Goal: Information Seeking & Learning: Learn about a topic

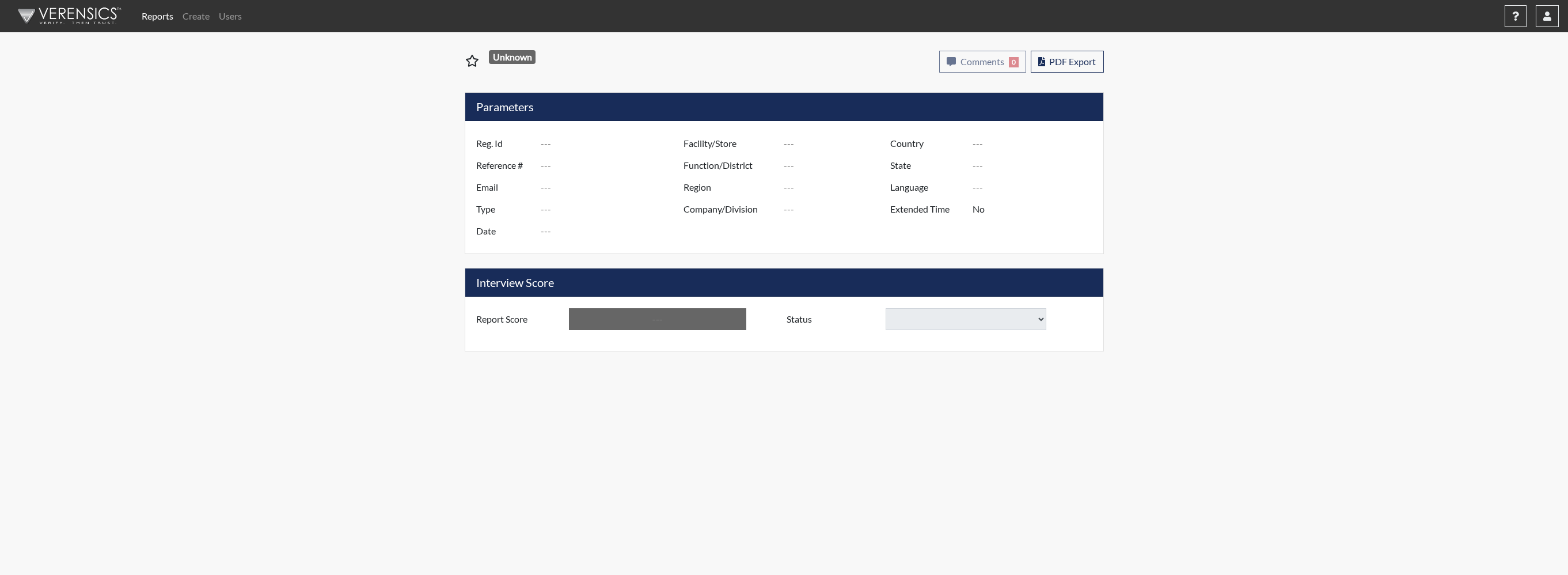
type input "Rao0491"
type input "50939"
type input "[EMAIL_ADDRESS][DOMAIN_NAME]"
type input "Pre-Employment"
type input "[DATE]"
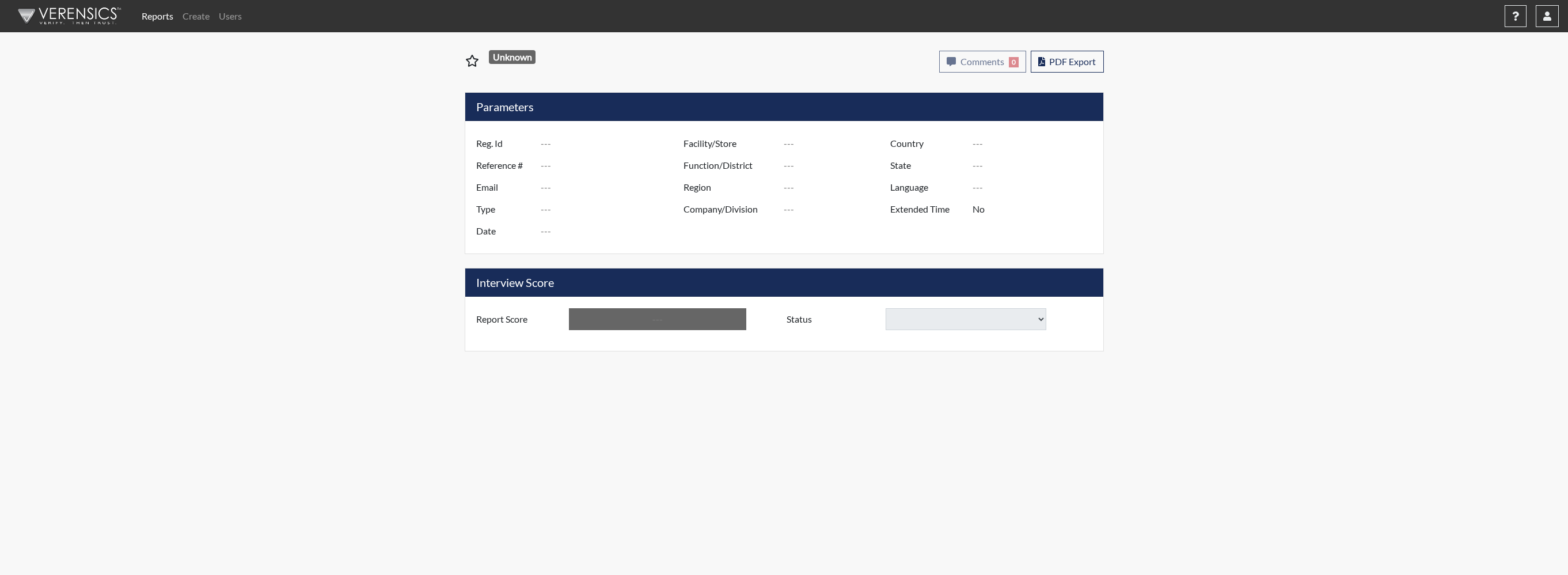
type input "Administrative Support"
type input "[GEOGRAPHIC_DATA]"
type input "[US_STATE]"
type input "English"
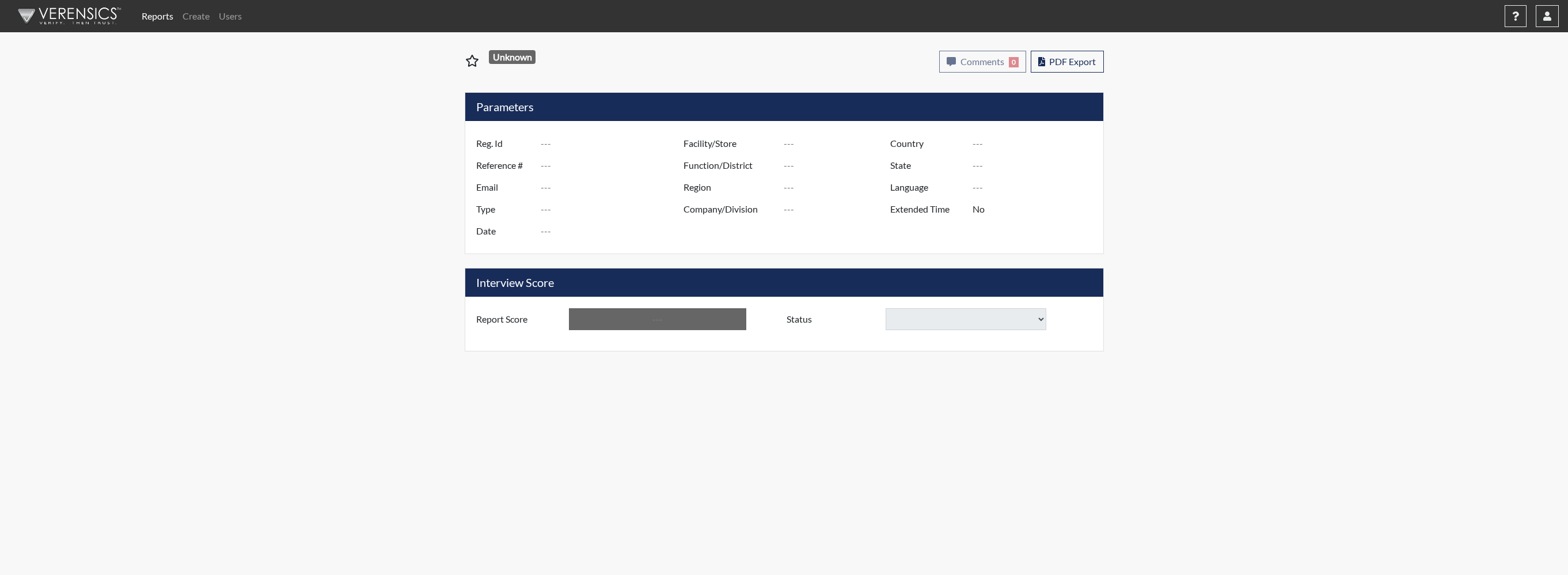
type input "Requires Clarification"
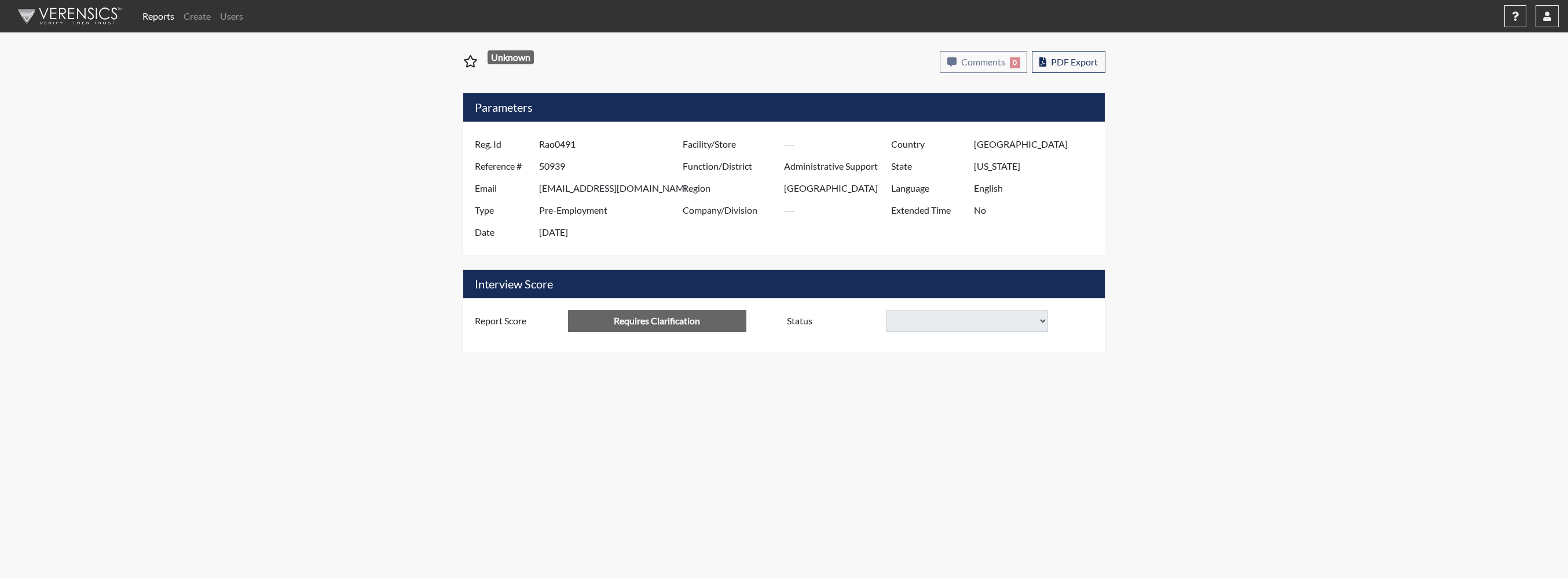
select select
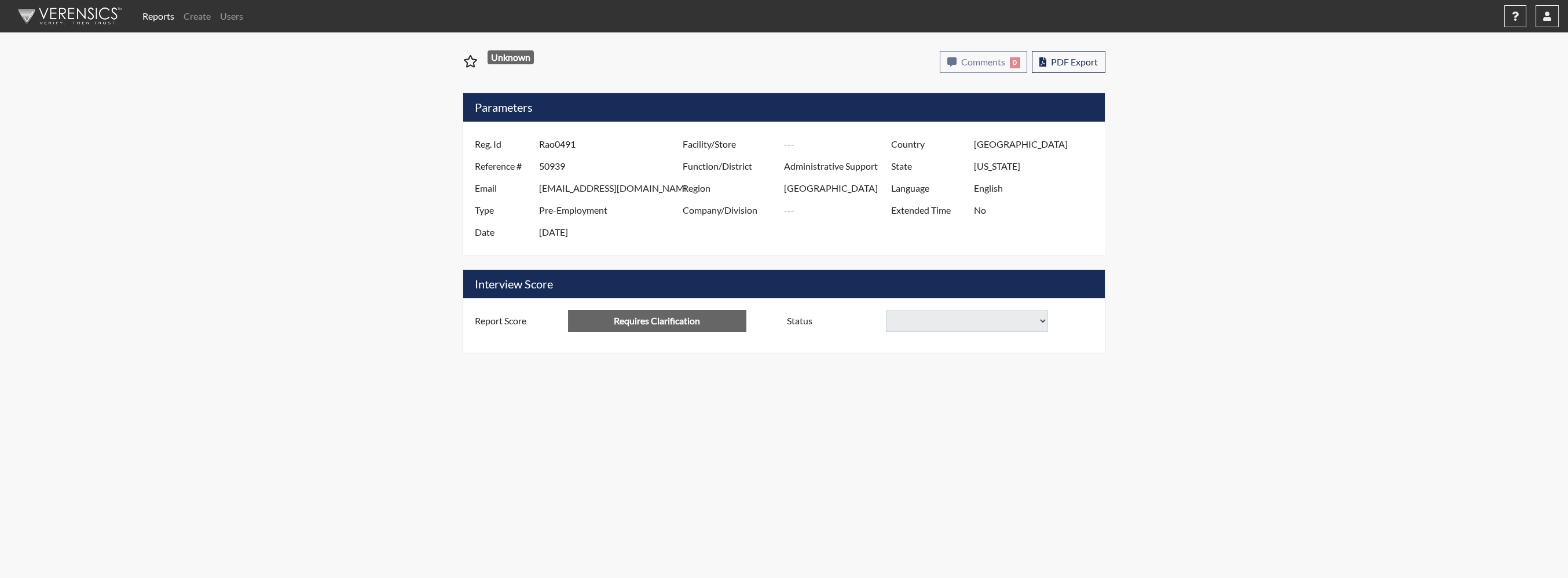
select select
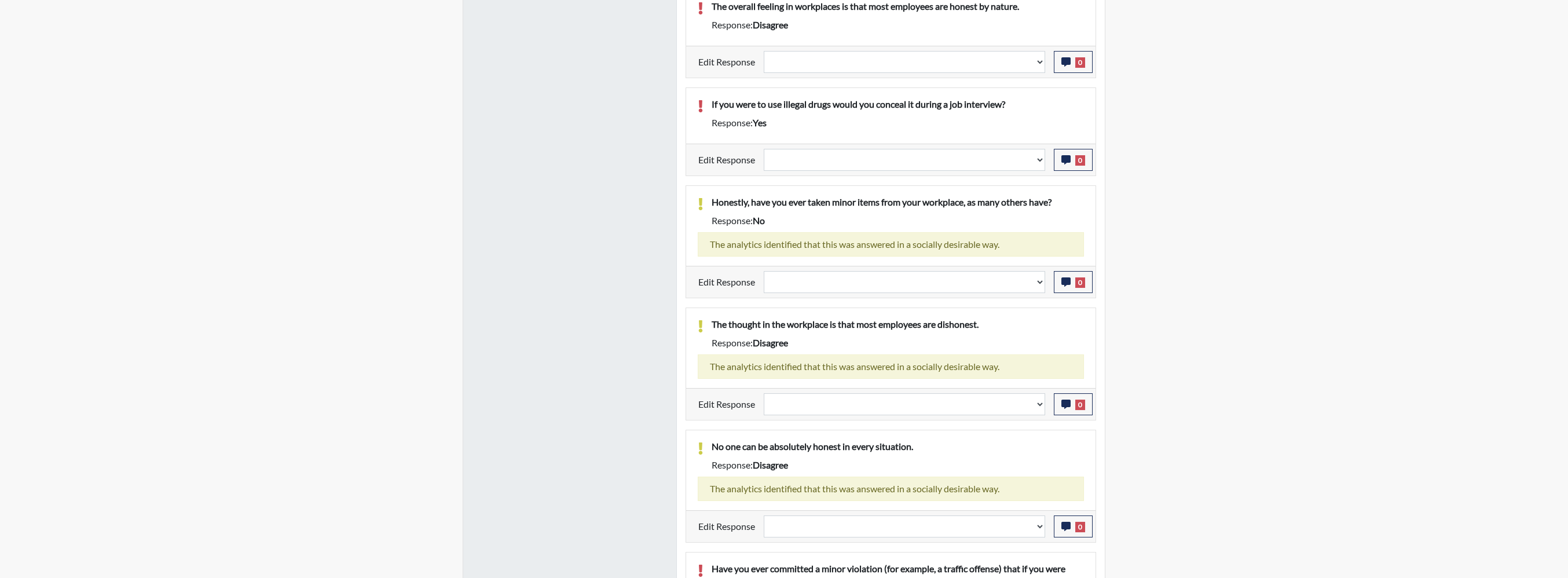
scroll to position [904, 0]
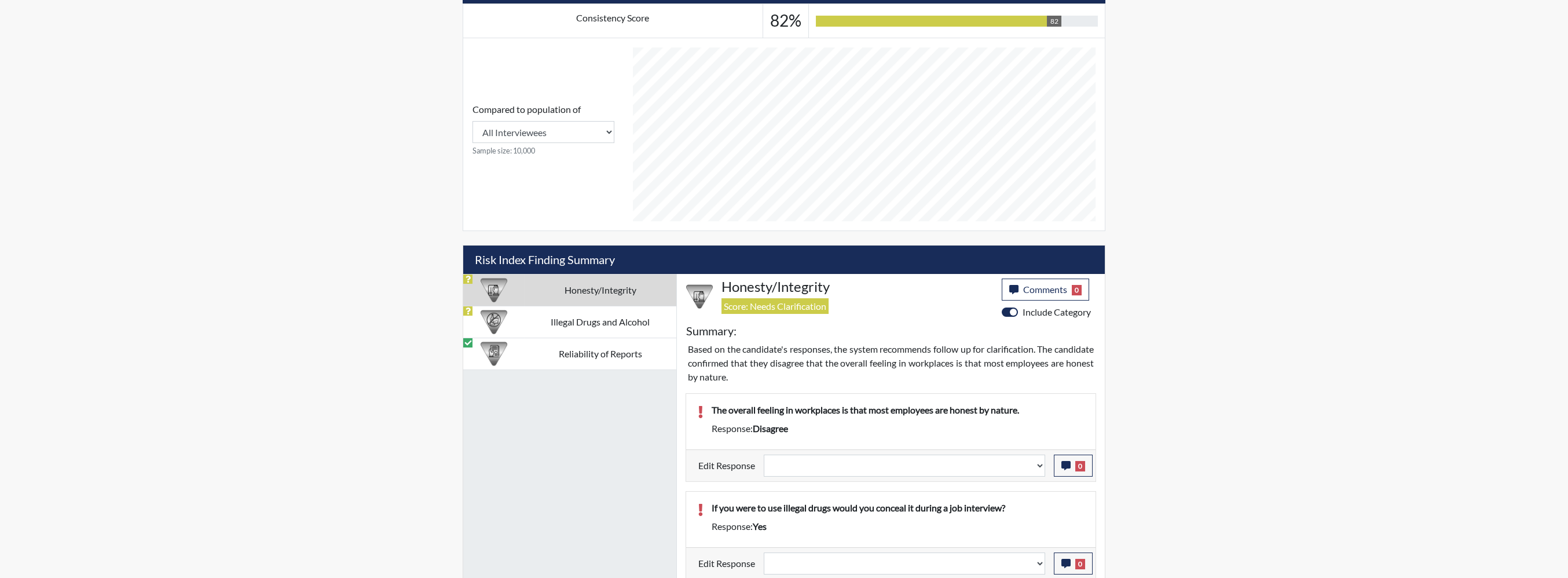
scroll to position [267, 0]
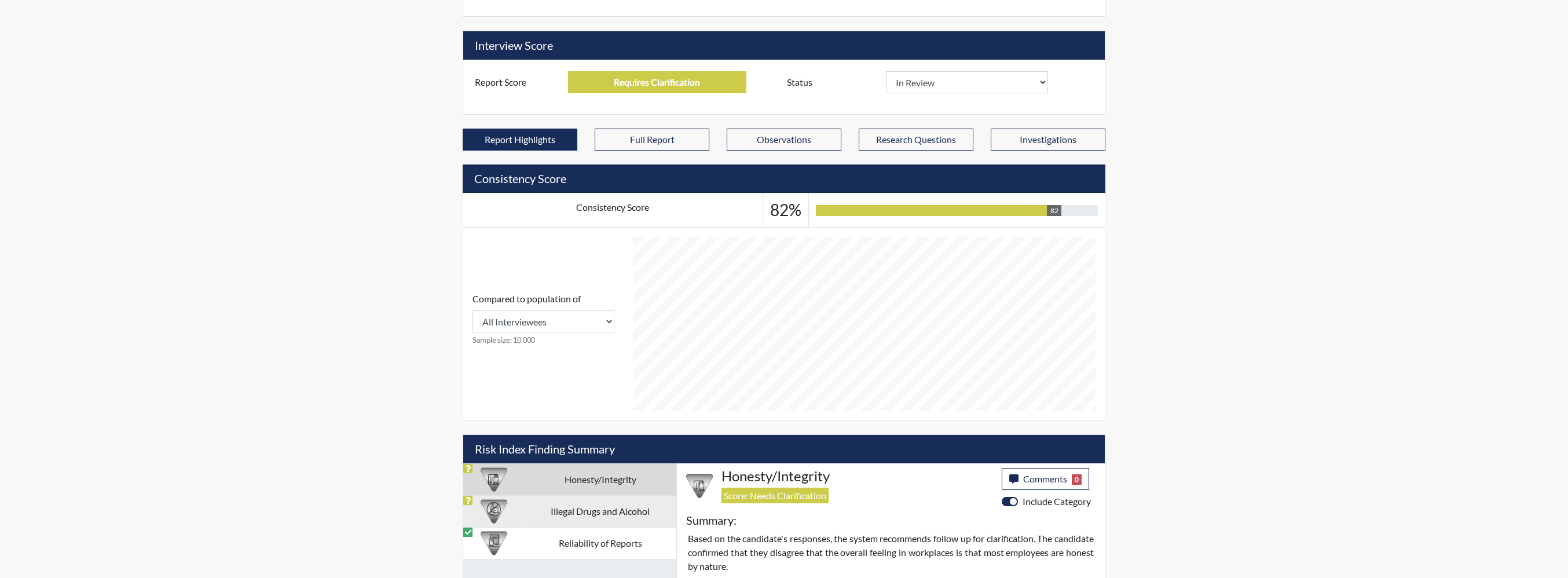
click at [589, 496] on td "Illegal Drugs and Alcohol" at bounding box center [600, 511] width 152 height 32
select select
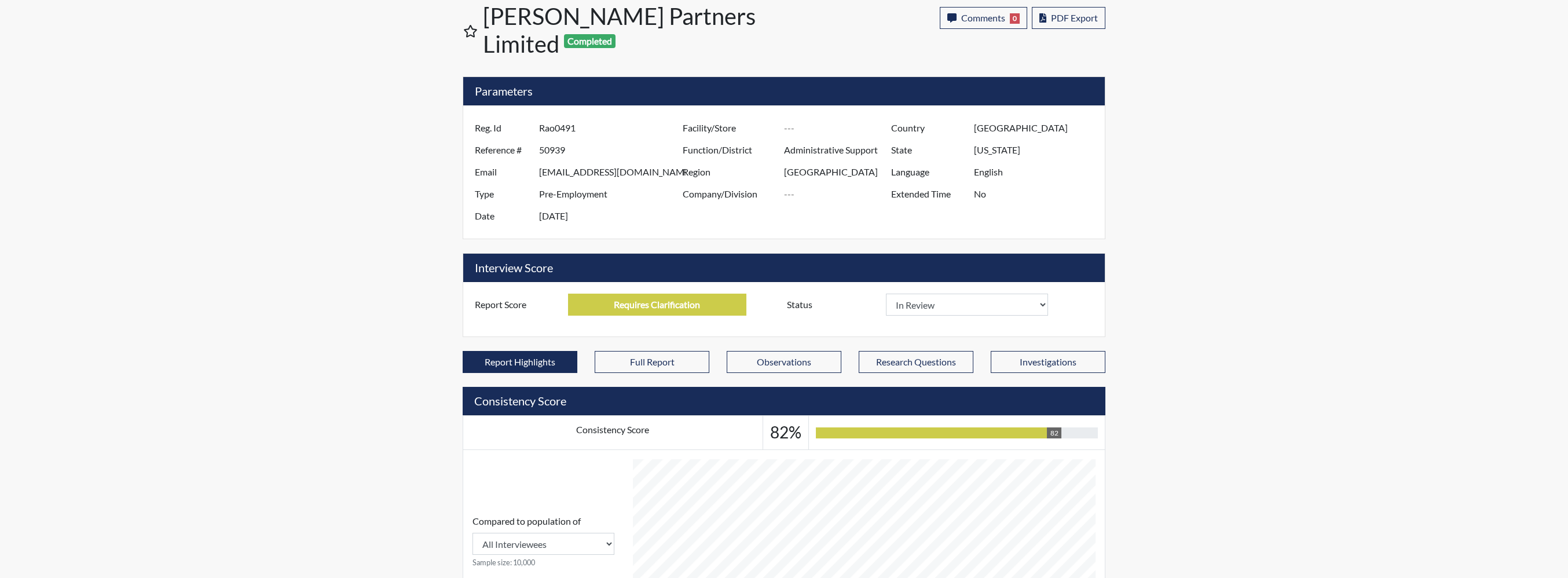
scroll to position [0, 0]
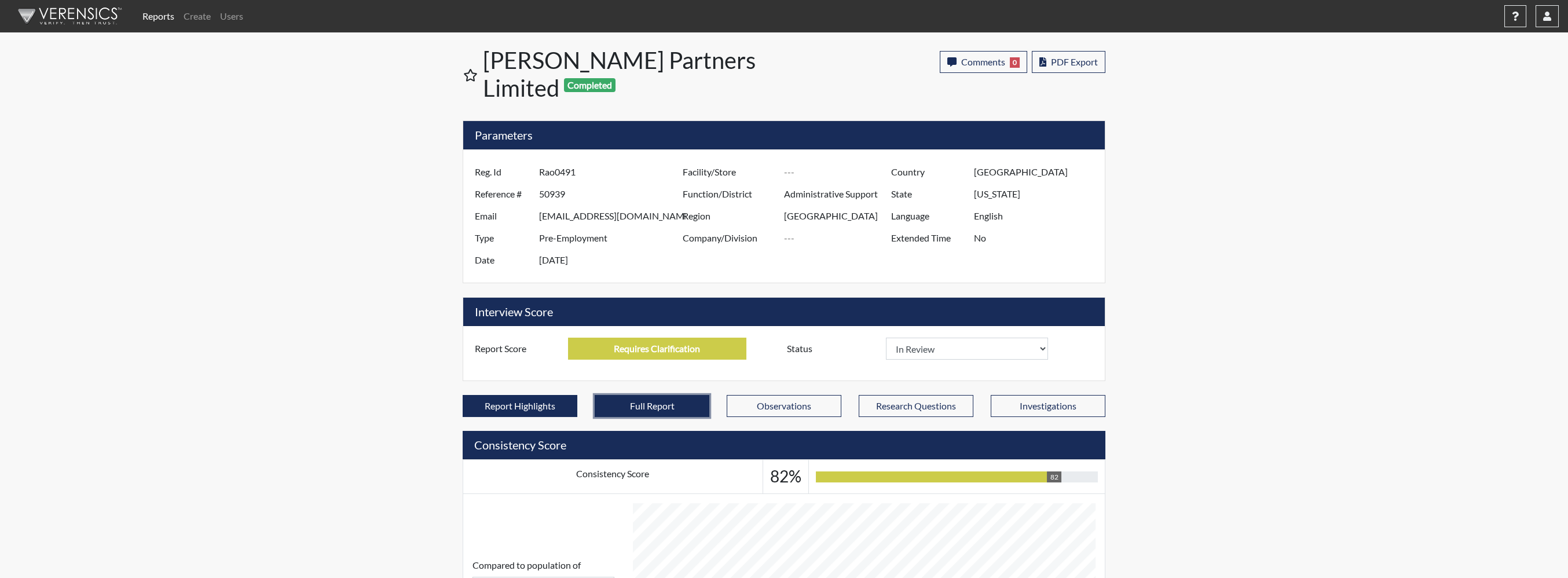
click at [686, 395] on button "Full Report" at bounding box center [652, 406] width 114 height 22
select select
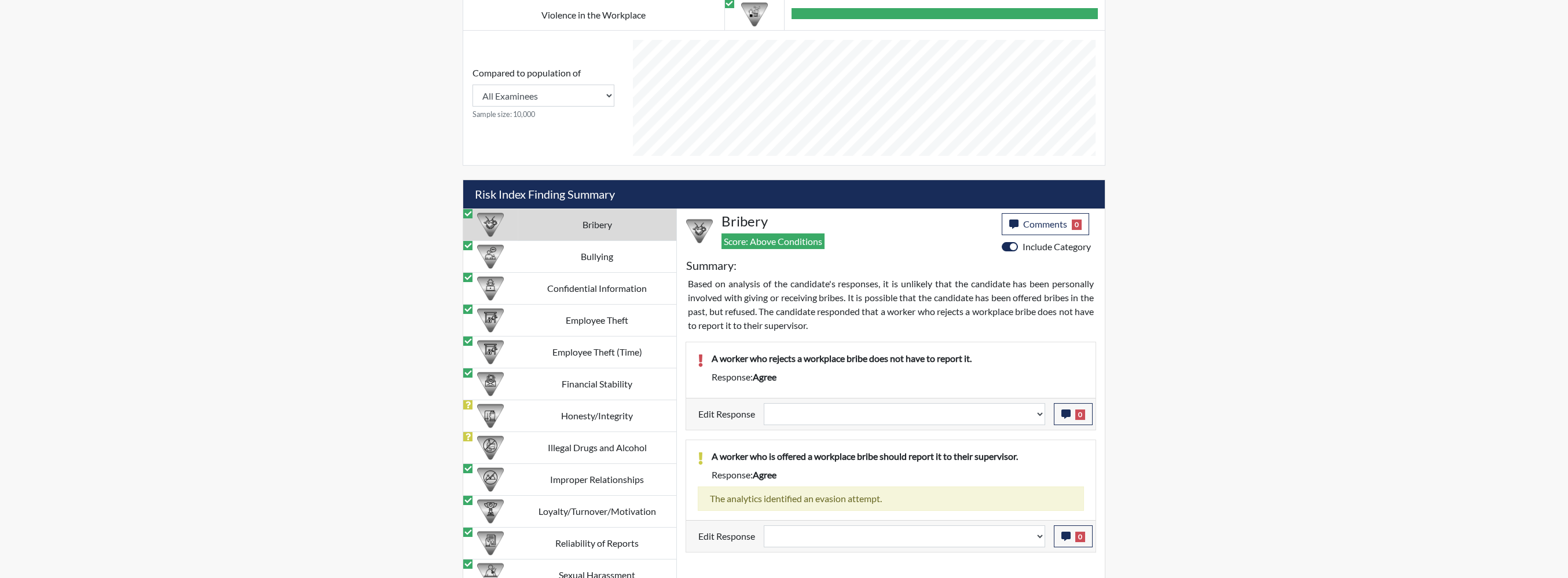
scroll to position [884, 0]
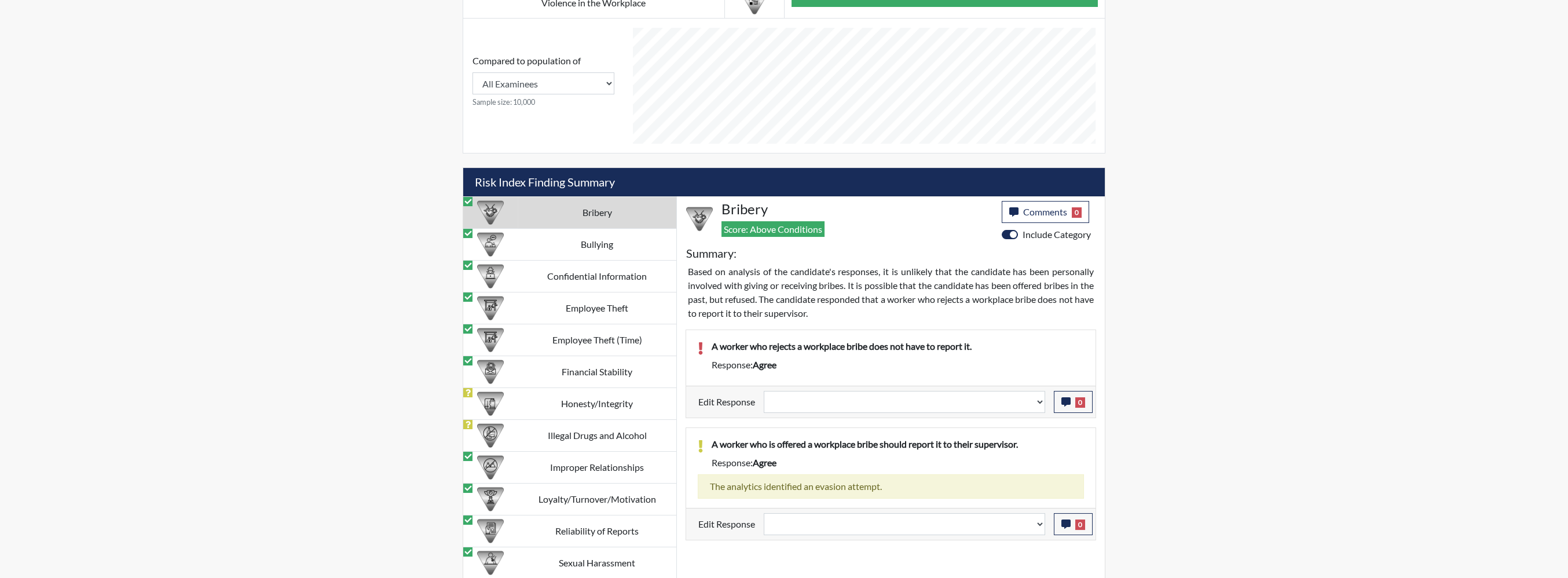
drag, startPoint x: 348, startPoint y: 321, endPoint x: 361, endPoint y: 295, distance: 29.1
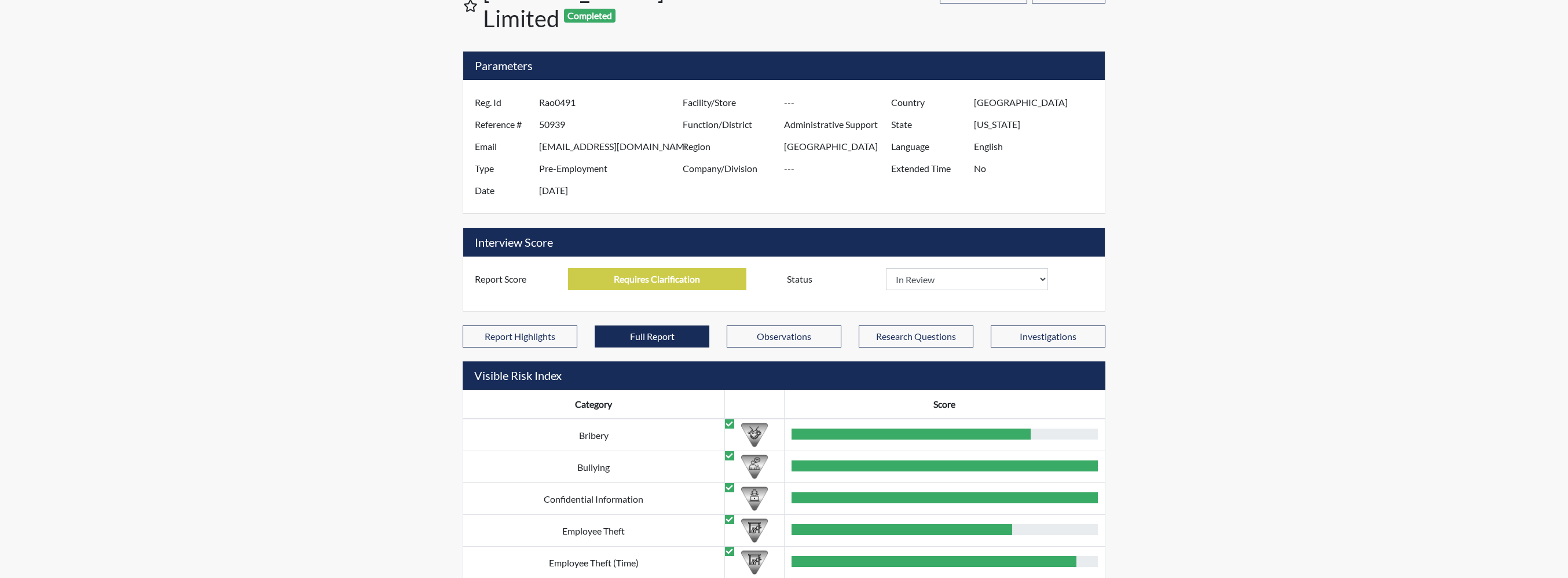
scroll to position [0, 0]
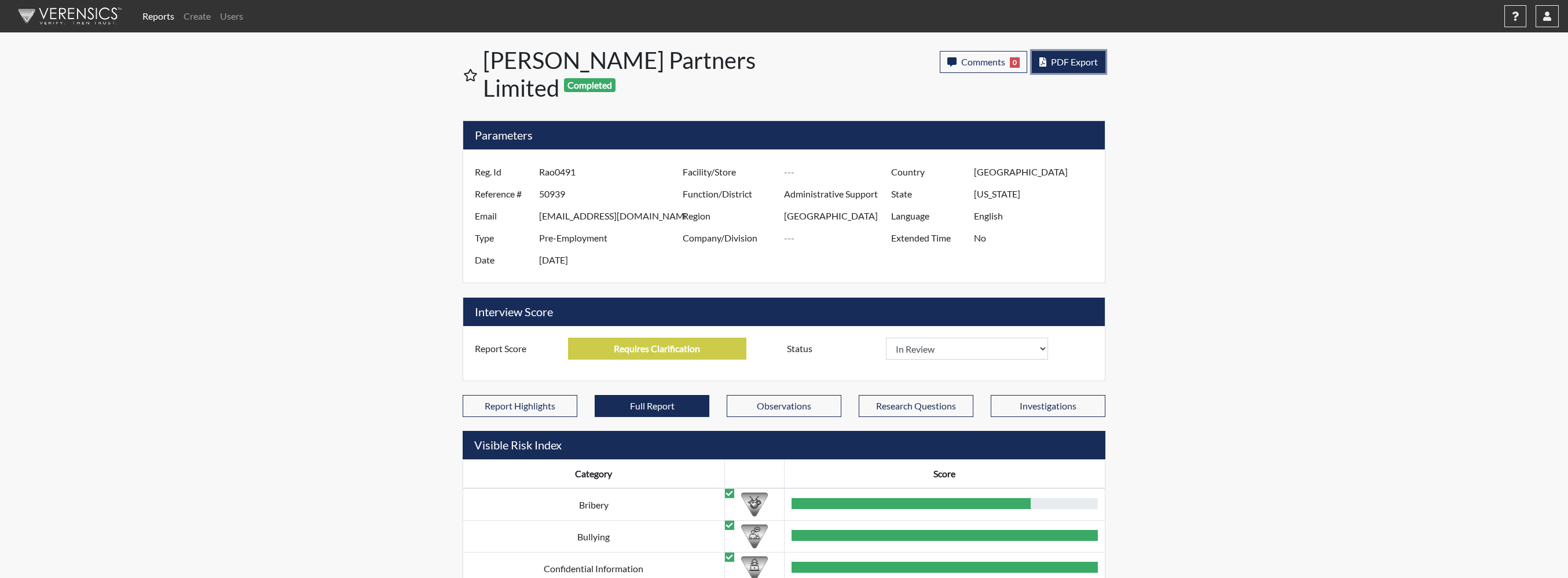
click at [1075, 62] on span "PDF Export" at bounding box center [1075, 61] width 47 height 11
click at [1075, 58] on span "PDF Export" at bounding box center [1075, 61] width 47 height 11
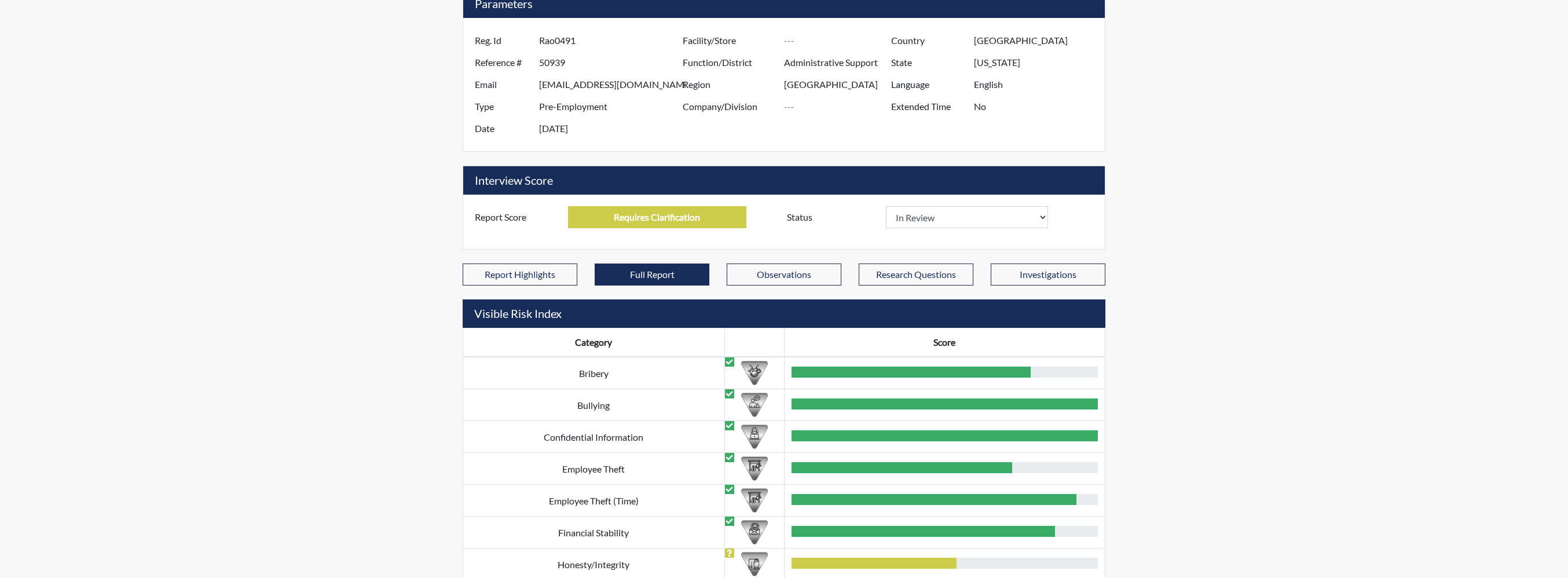
scroll to position [16, 0]
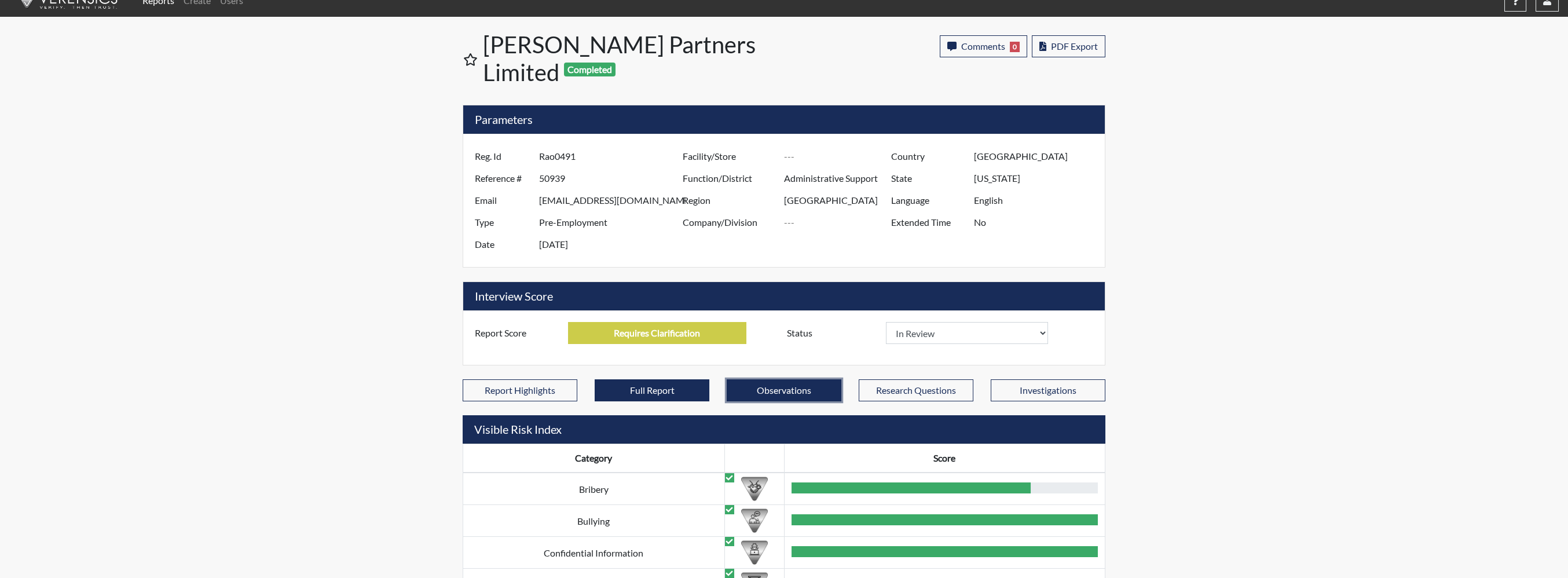
click at [817, 380] on button "Observations" at bounding box center [783, 390] width 114 height 22
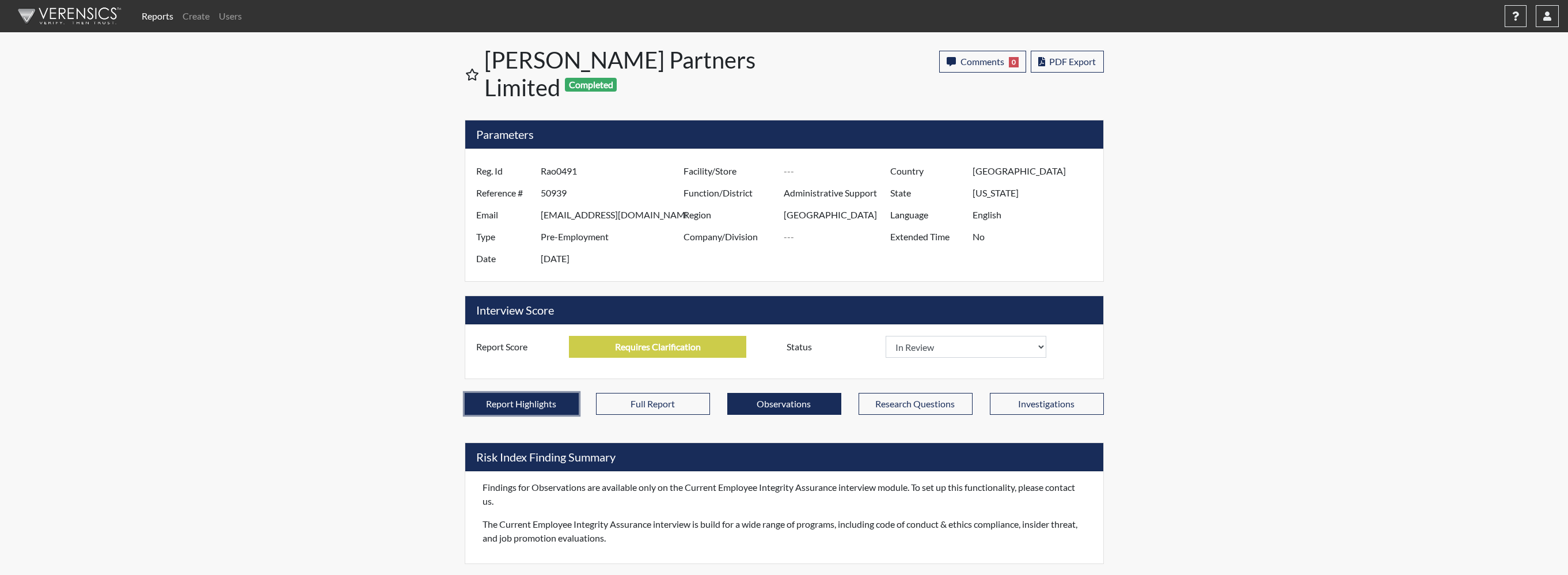
click at [537, 393] on button "Report Highlights" at bounding box center [521, 404] width 114 height 22
select select
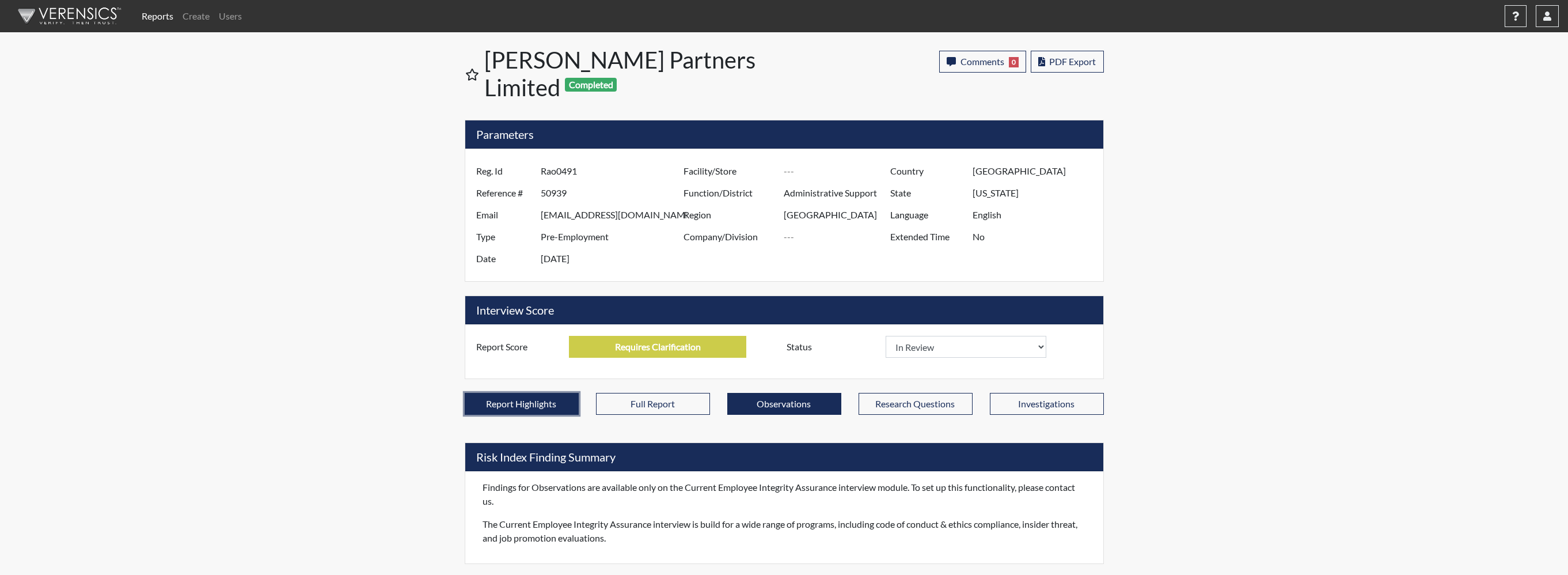
select select
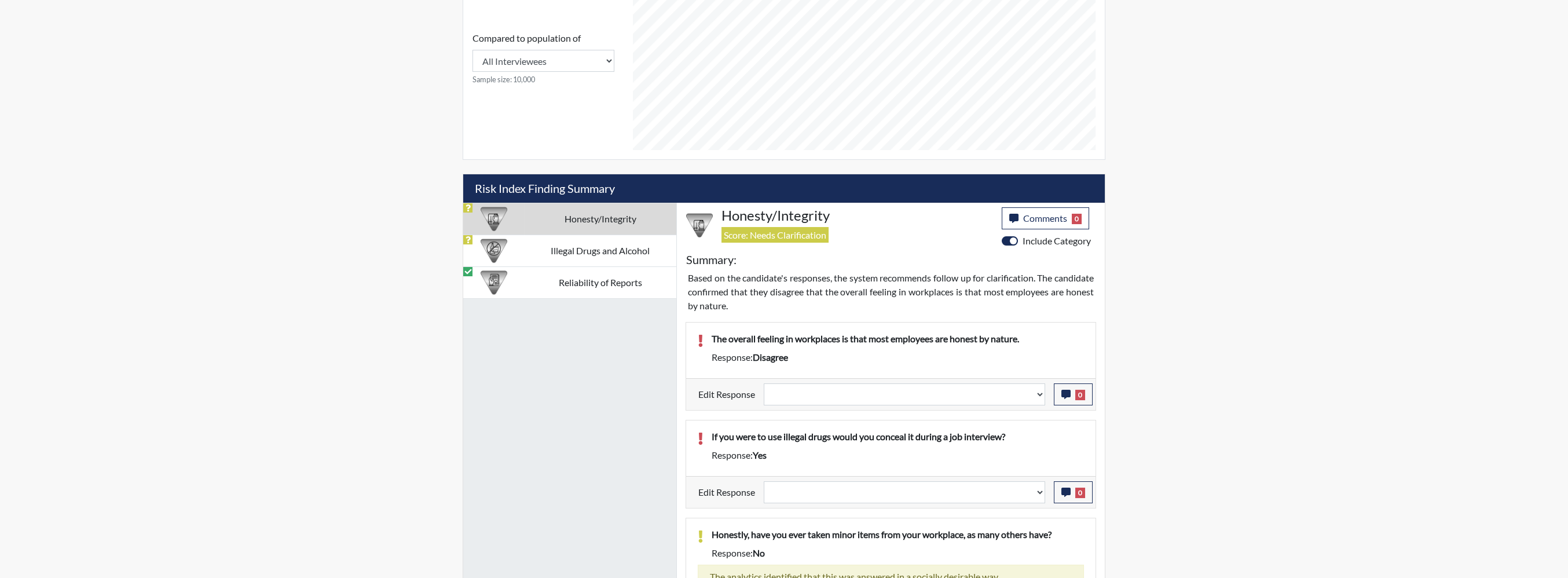
scroll to position [382, 0]
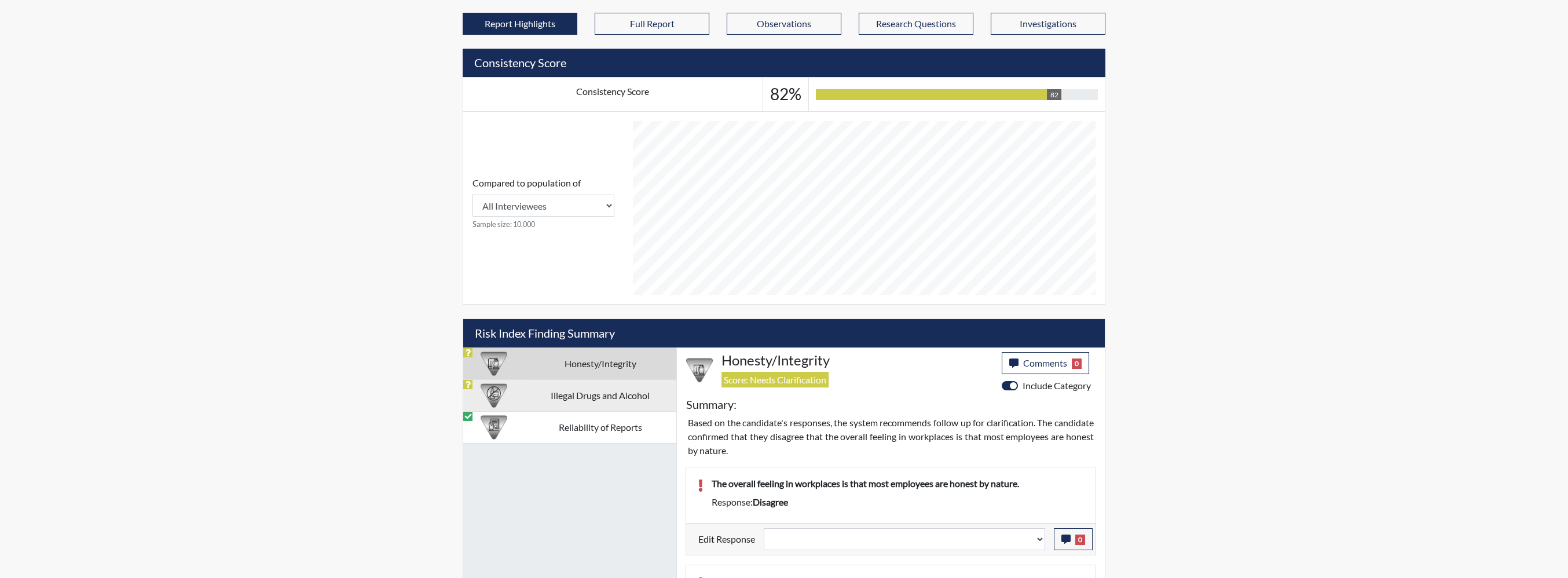
click at [570, 380] on td "Illegal Drugs and Alcohol" at bounding box center [600, 395] width 152 height 32
select select
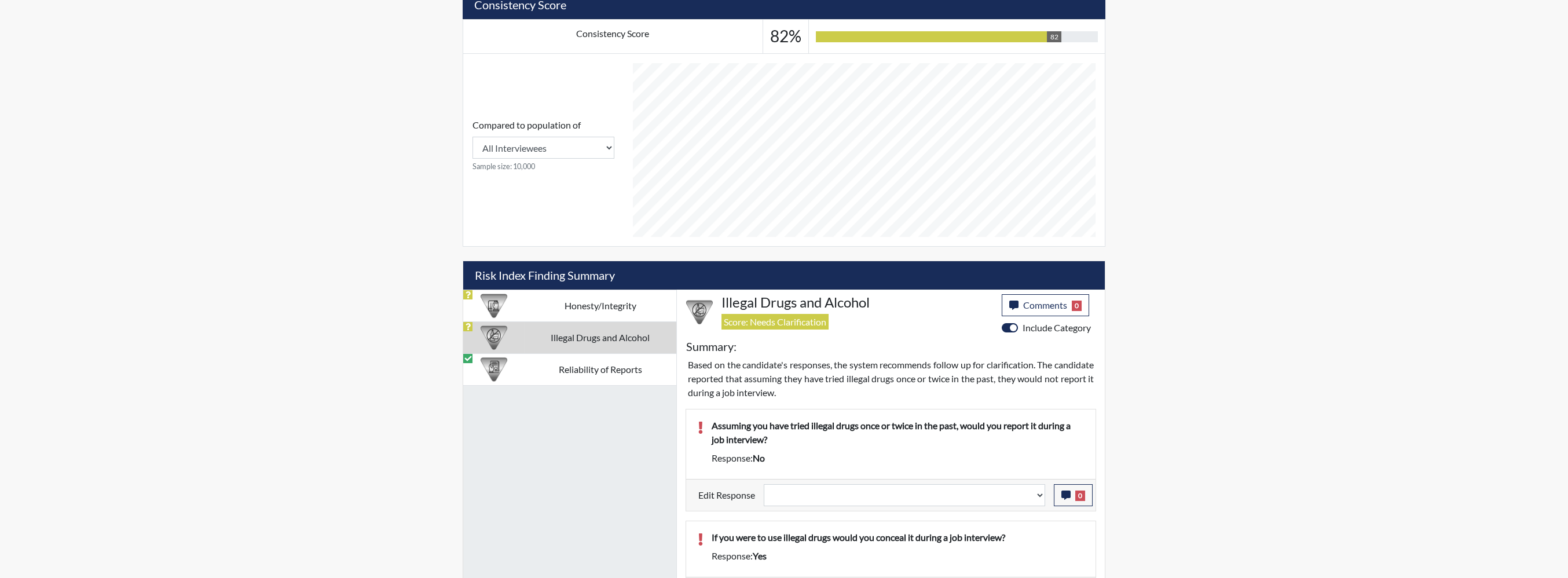
scroll to position [441, 0]
click at [626, 353] on td "Reliability of Reports" at bounding box center [600, 368] width 152 height 32
select select
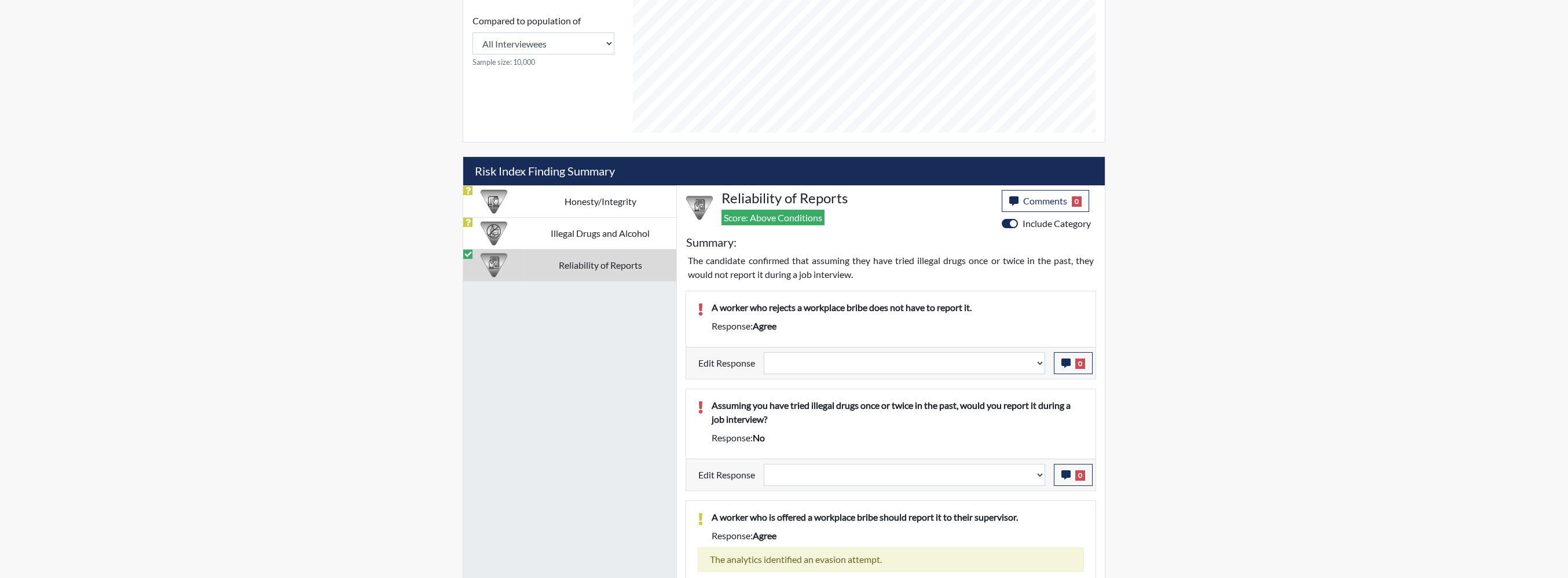
scroll to position [549, 0]
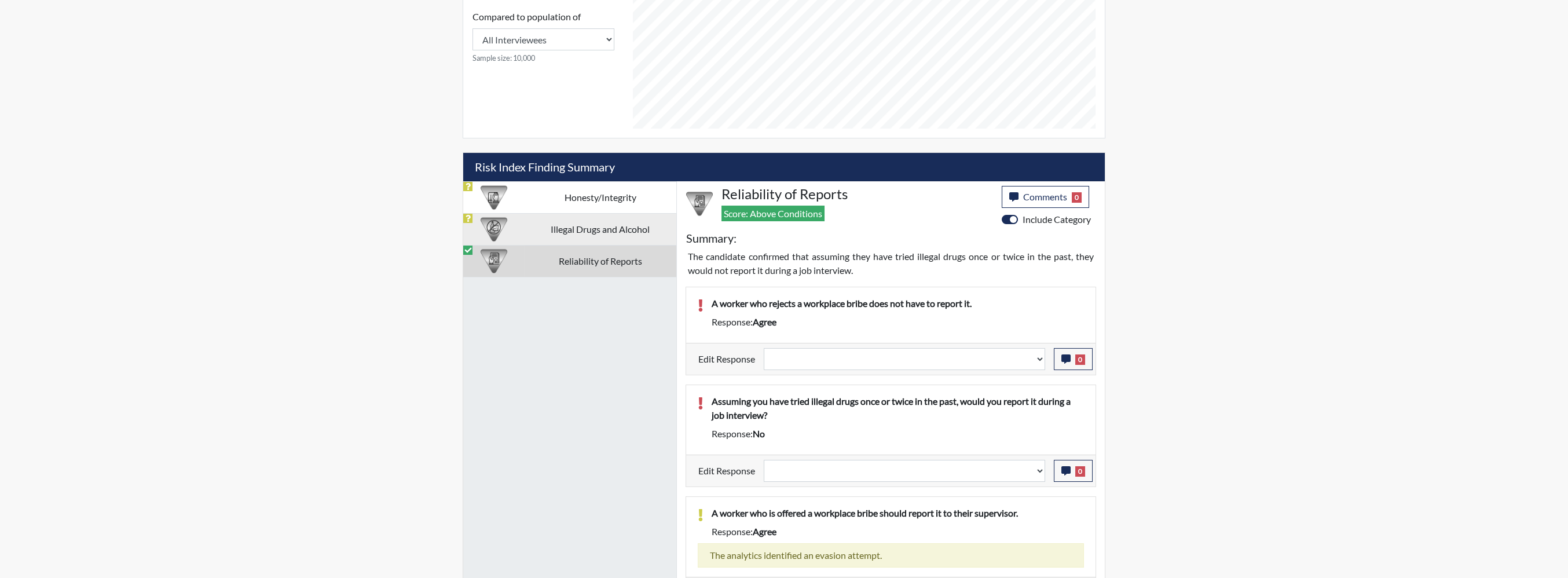
click at [609, 213] on td "Illegal Drugs and Alcohol" at bounding box center [600, 229] width 152 height 32
select select
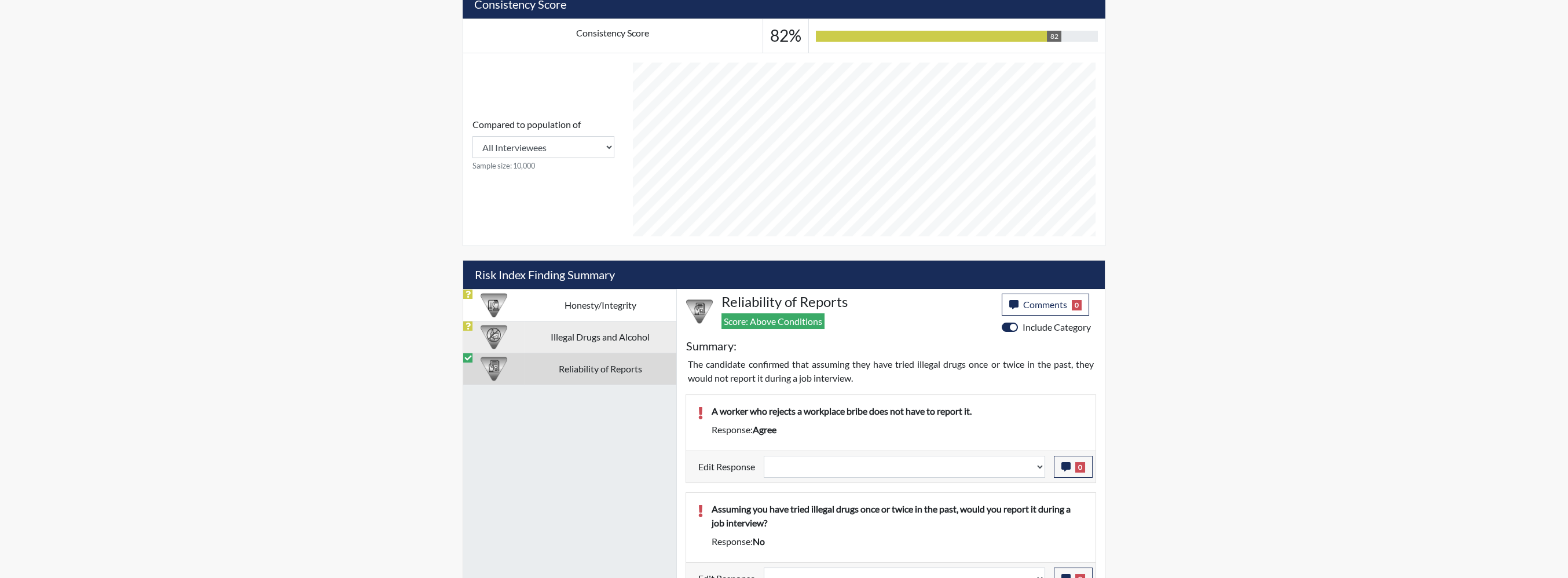
select select
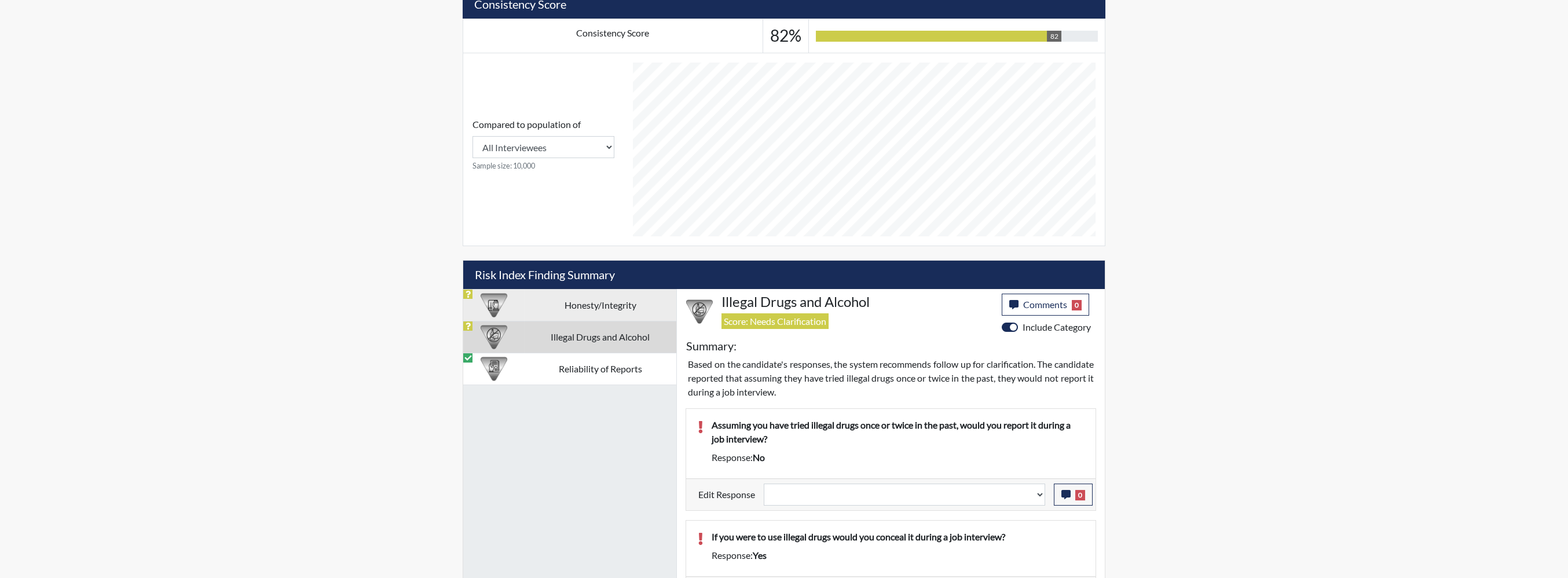
click at [623, 289] on td "Honesty/Integrity" at bounding box center [600, 305] width 152 height 32
select select
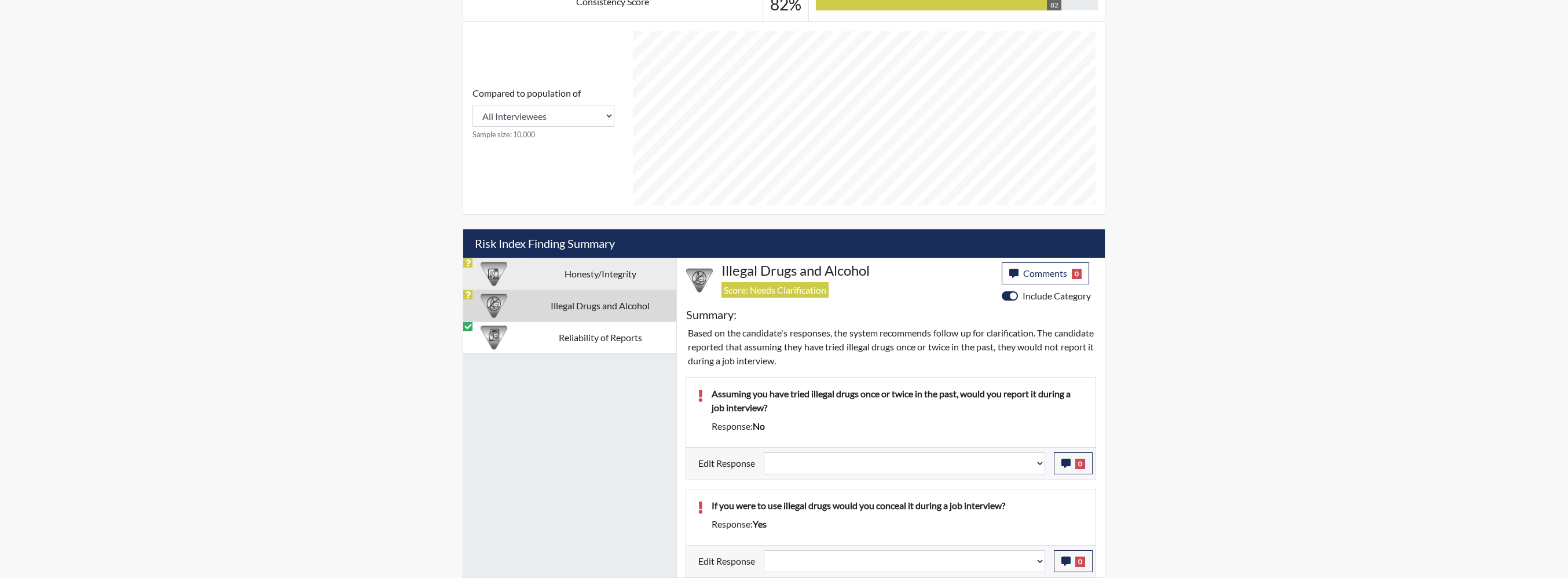
select select
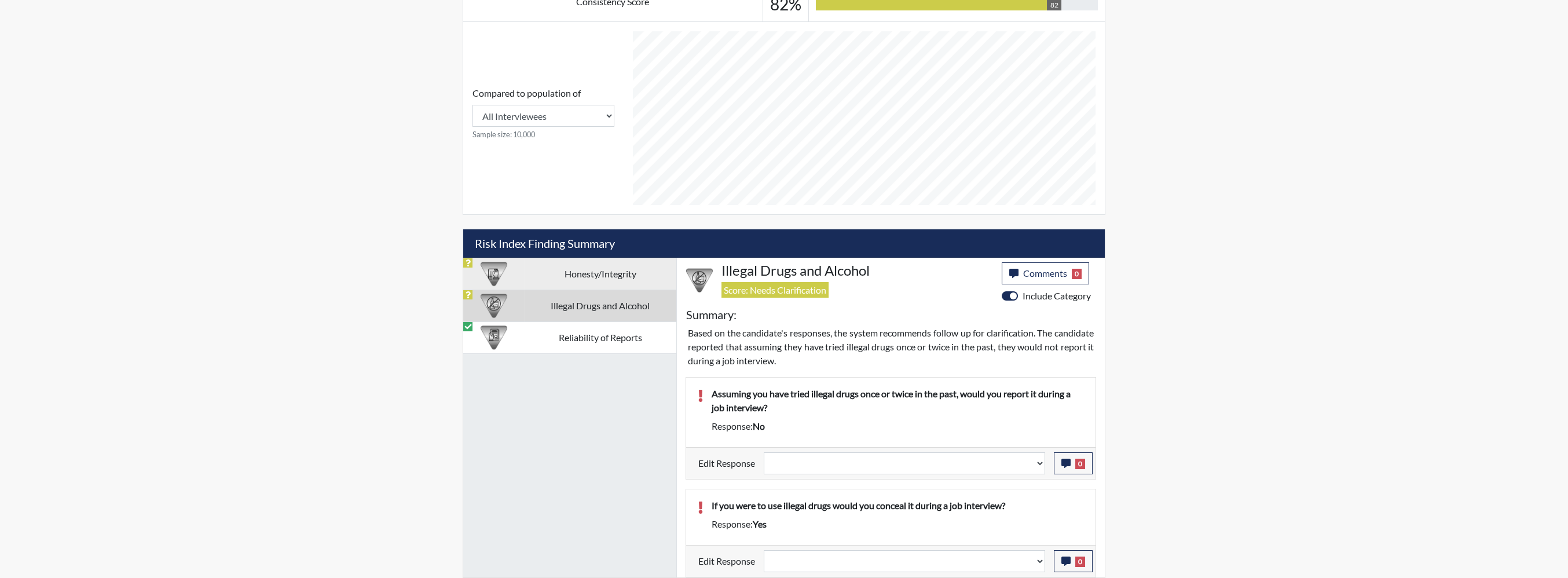
select select
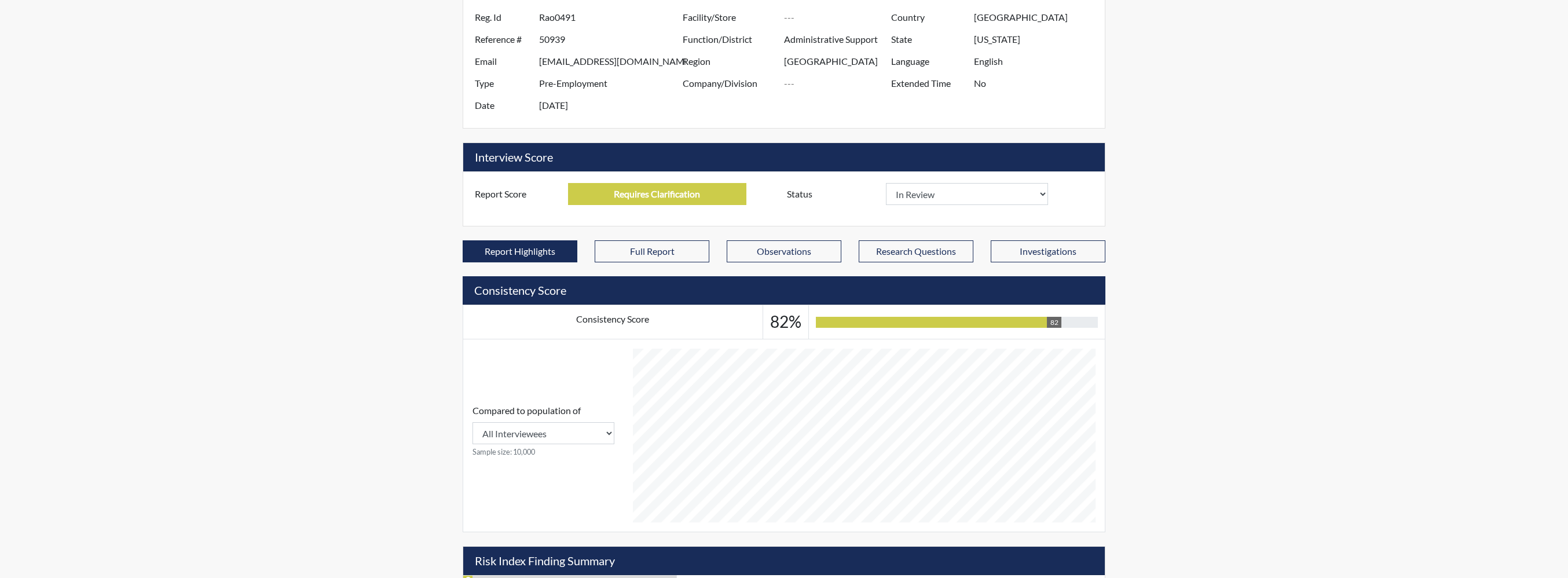
scroll to position [0, 0]
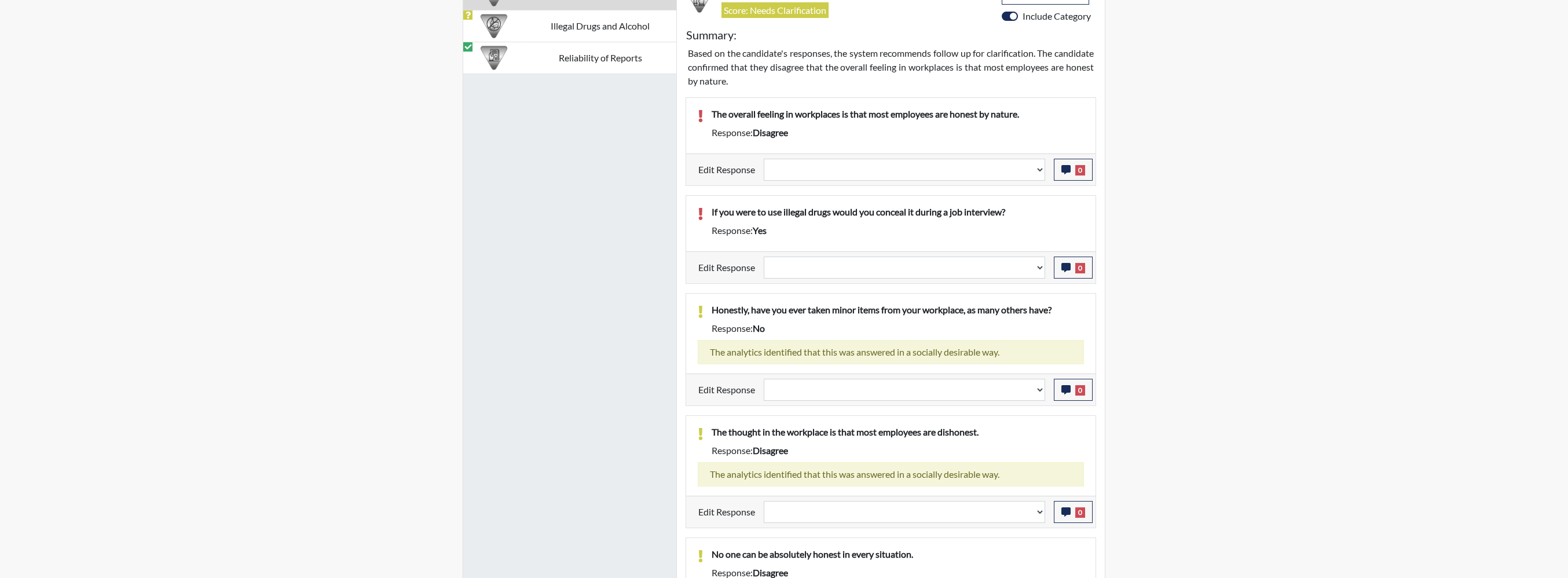
scroll to position [753, 0]
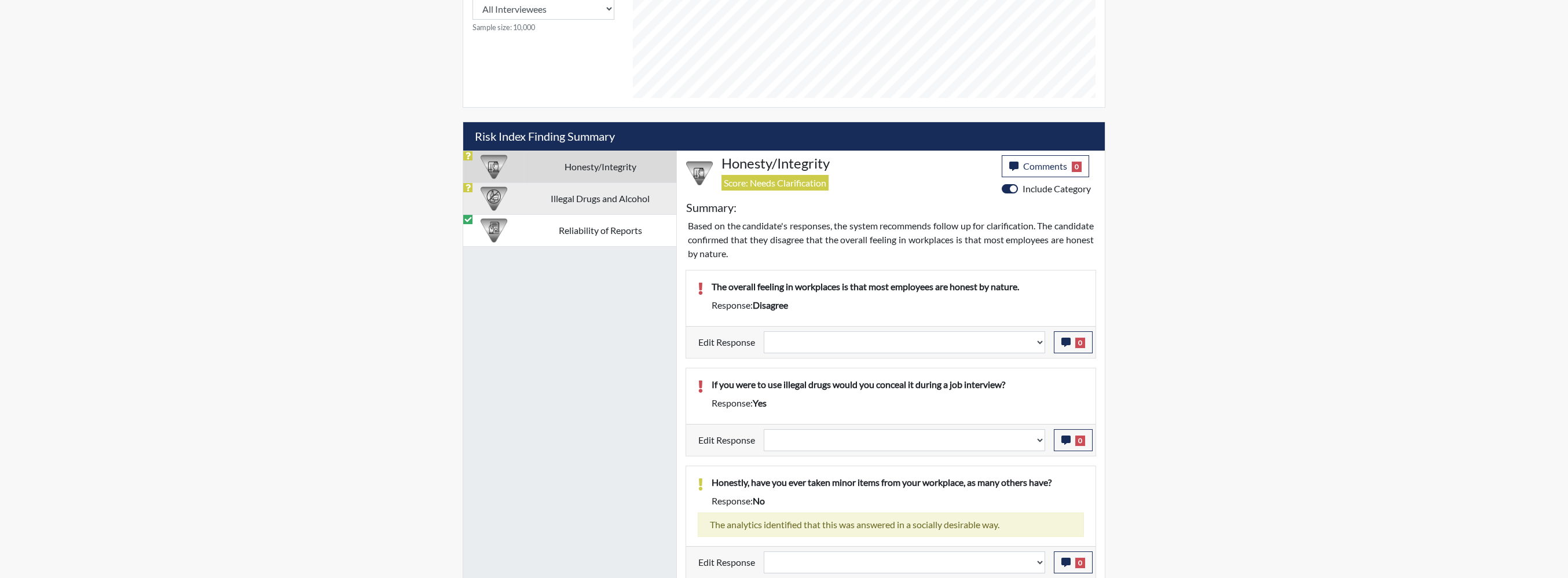
click at [601, 183] on td "Illegal Drugs and Alcohol" at bounding box center [600, 198] width 152 height 32
select select
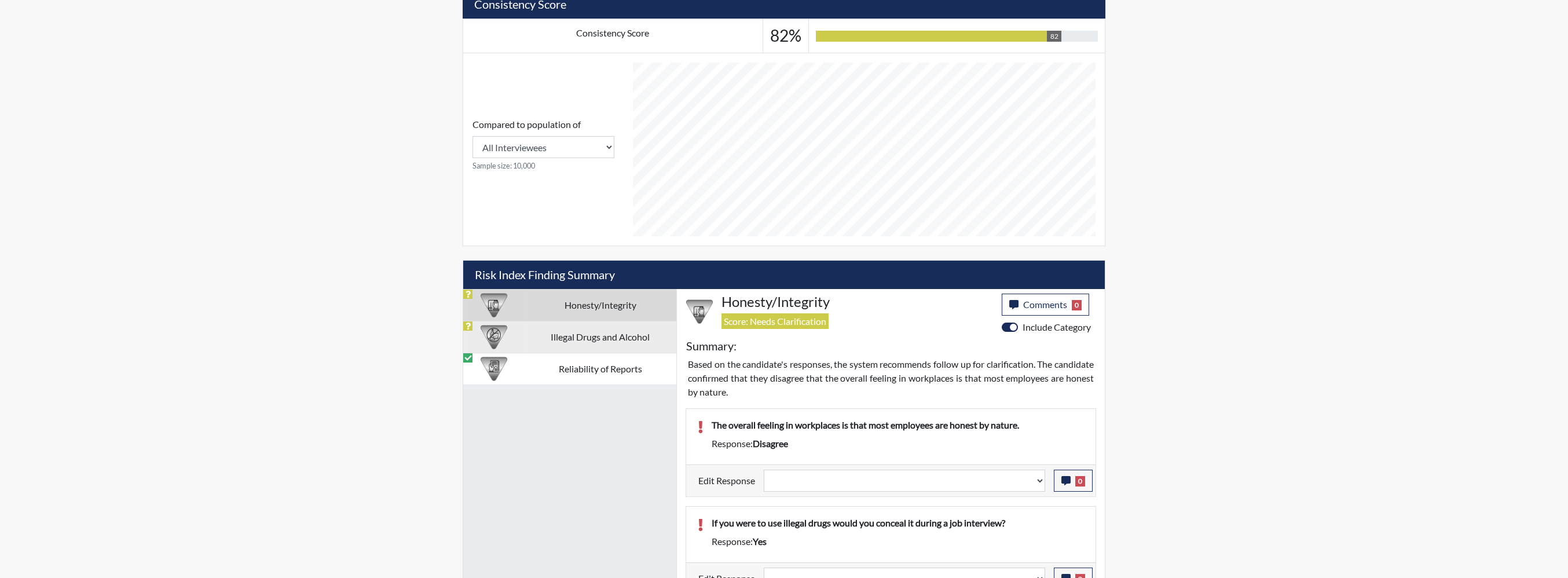
select select
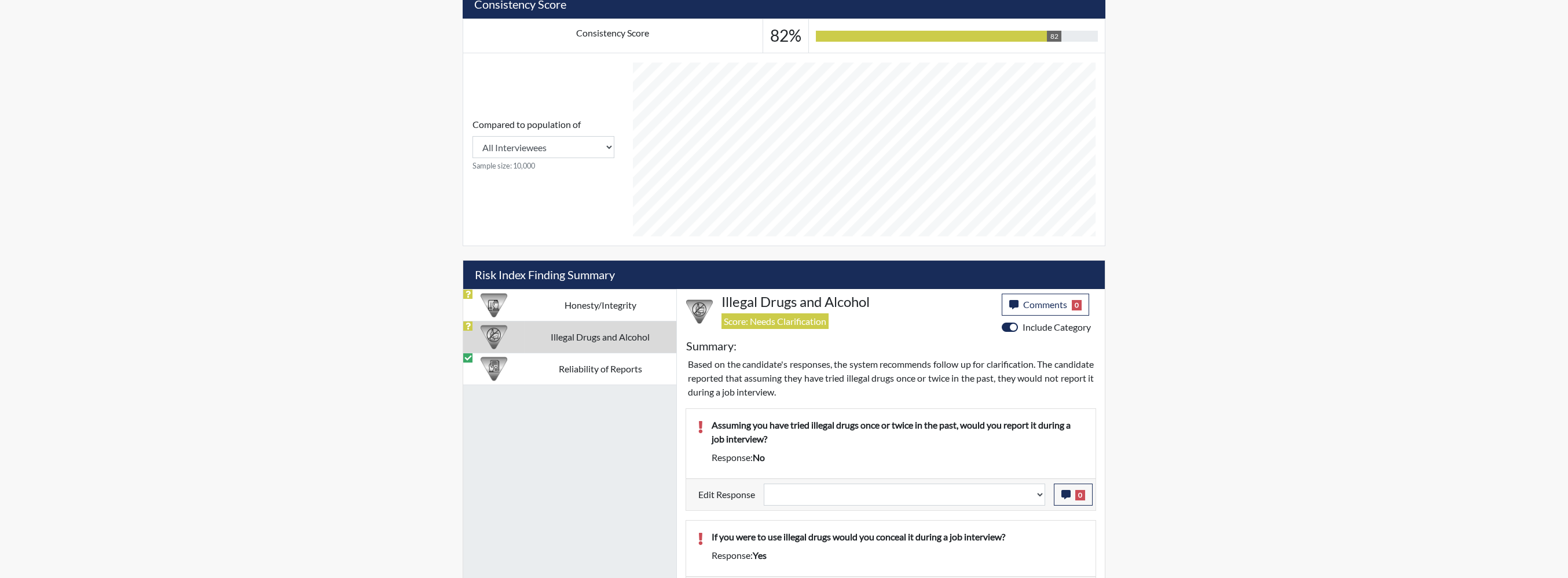
drag, startPoint x: 691, startPoint y: 336, endPoint x: 817, endPoint y: 355, distance: 127.4
click at [817, 358] on p "Based on the candidate's responses, the system recommends follow up for clarifi…" at bounding box center [891, 378] width 406 height 42
drag, startPoint x: 869, startPoint y: 361, endPoint x: 684, endPoint y: 323, distance: 188.9
click at [684, 323] on div "Illegal Drugs and Alcohol Score: Needs Clarification Comments 0 category Commen…" at bounding box center [891, 449] width 428 height 320
click at [861, 358] on p "Based on the candidate's responses, the system recommends follow up for clarifi…" at bounding box center [891, 378] width 406 height 42
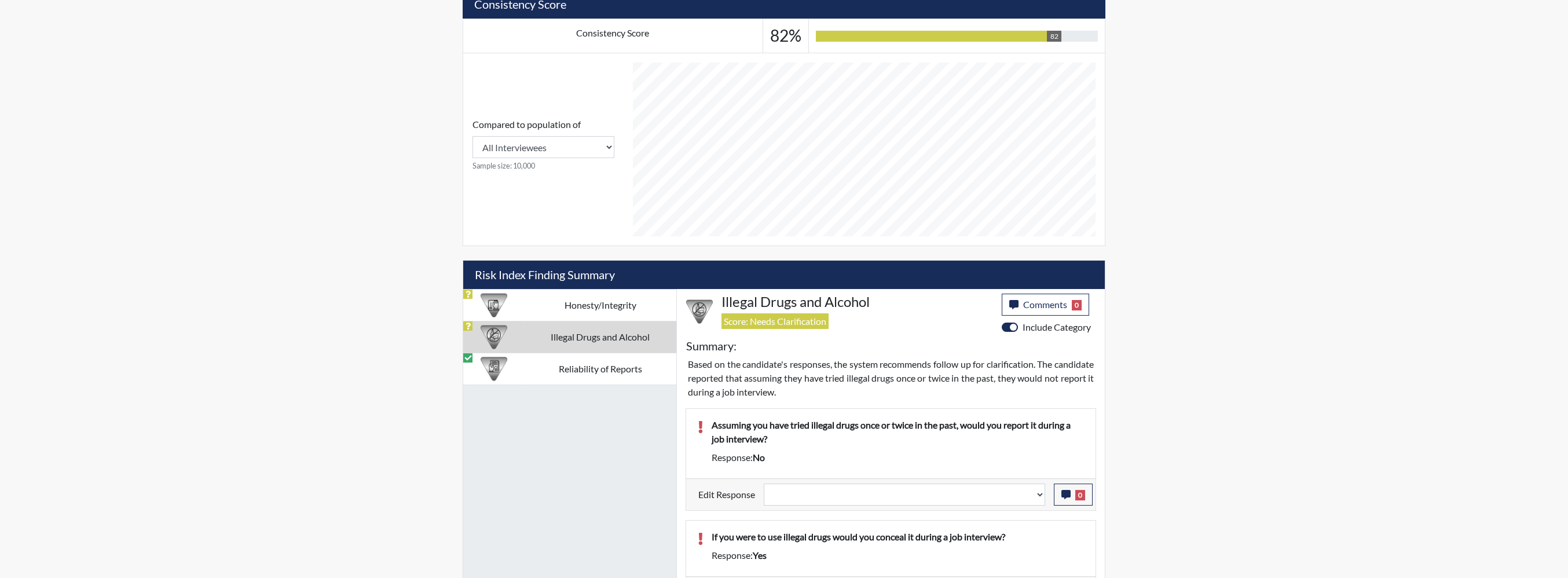
drag, startPoint x: 881, startPoint y: 364, endPoint x: 690, endPoint y: 331, distance: 193.8
click at [690, 358] on p "Based on the candidate's responses, the system recommends follow up for clarifi…" at bounding box center [891, 378] width 406 height 42
drag, startPoint x: 690, startPoint y: 331, endPoint x: 739, endPoint y: 346, distance: 51.2
click at [739, 358] on p "Based on the candidate's responses, the system recommends follow up for clarifi…" at bounding box center [891, 378] width 406 height 42
click at [622, 289] on td "Honesty/Integrity" at bounding box center [600, 305] width 152 height 32
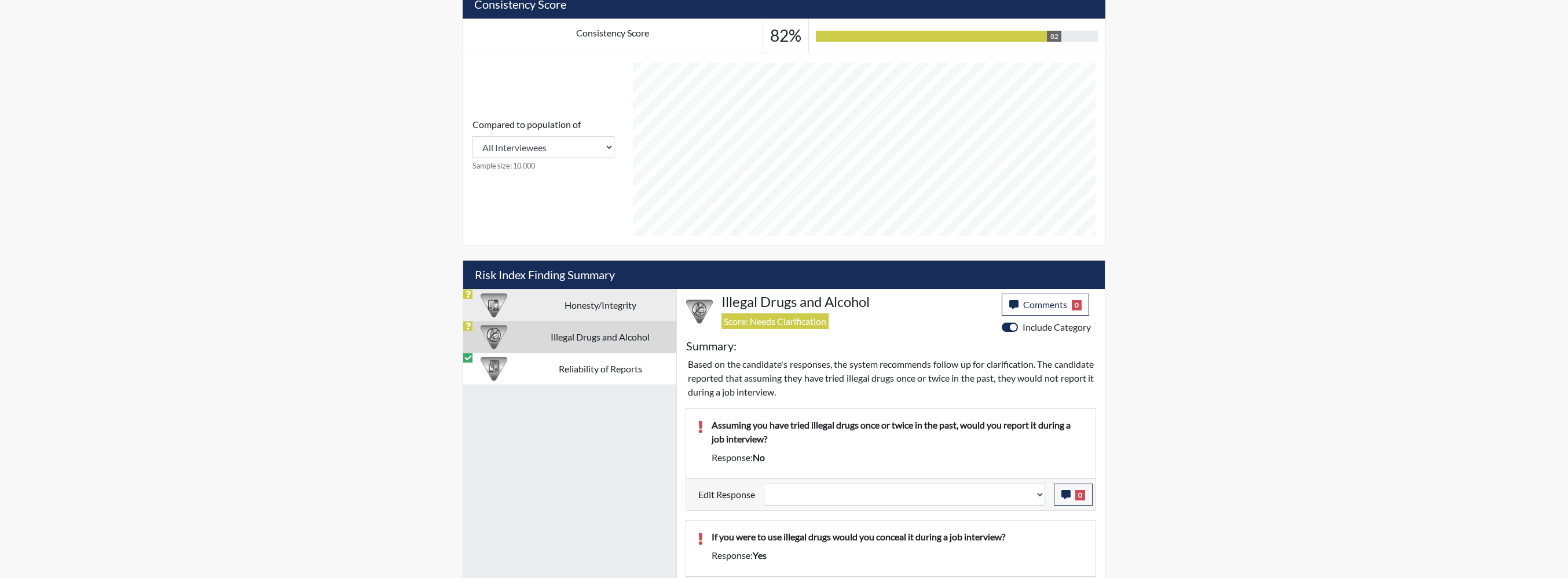
select select
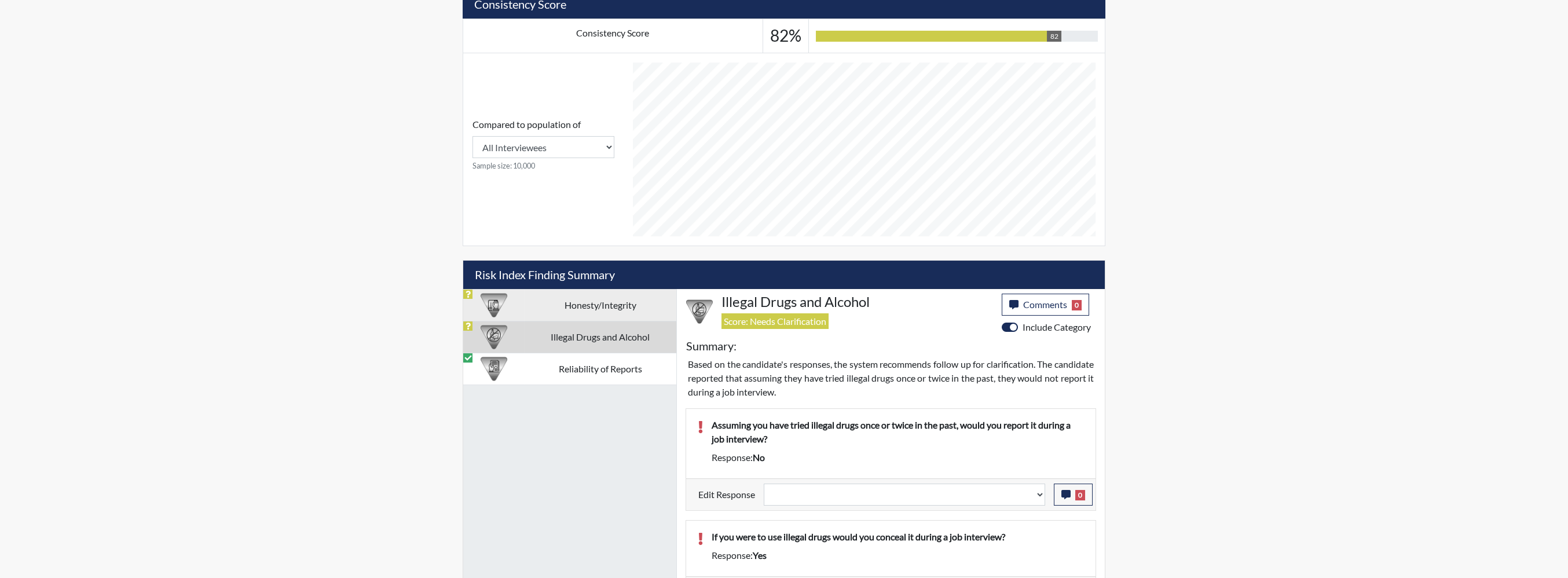
select select
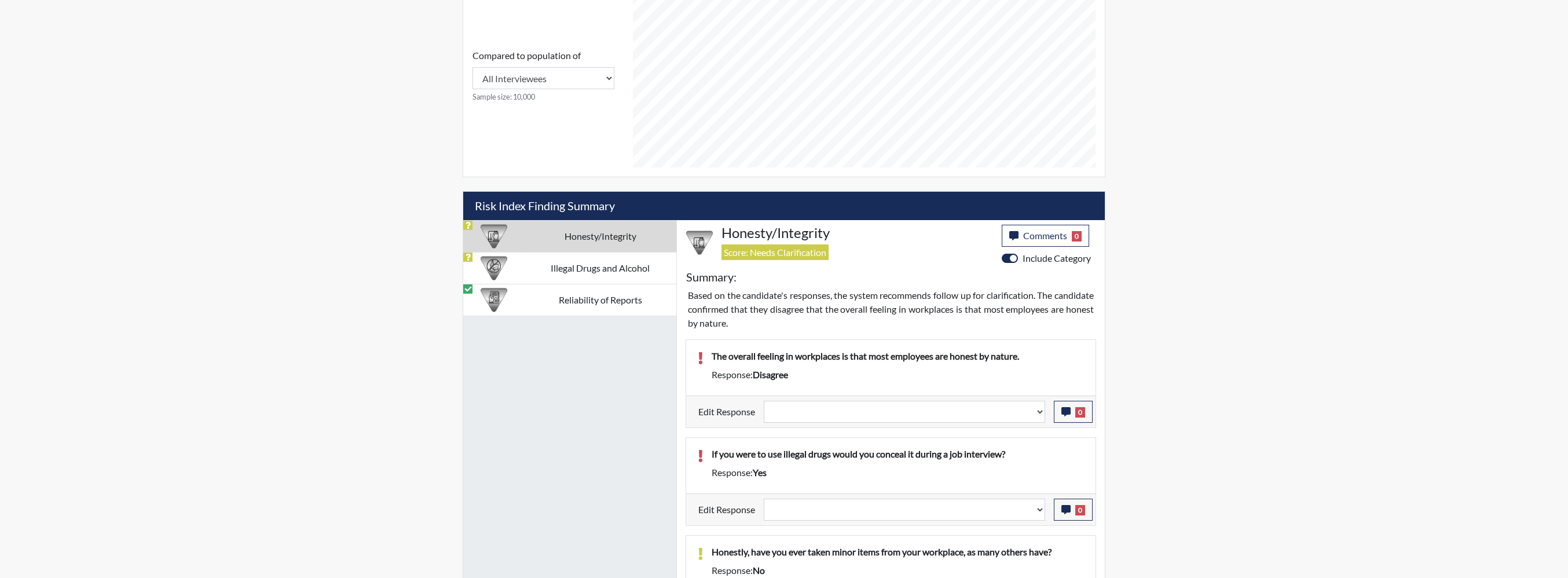
scroll to position [382, 0]
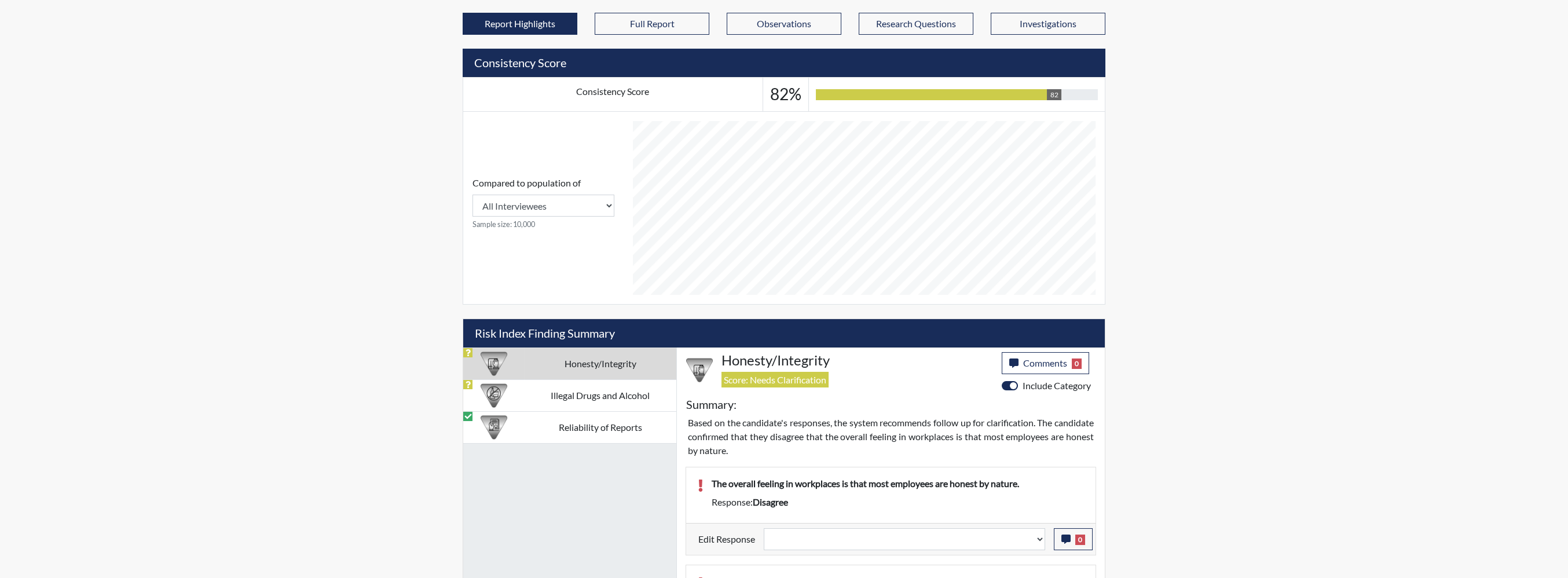
click at [708, 416] on p "Based on the candidate's responses, the system recommends follow up for clarifi…" at bounding box center [891, 437] width 406 height 42
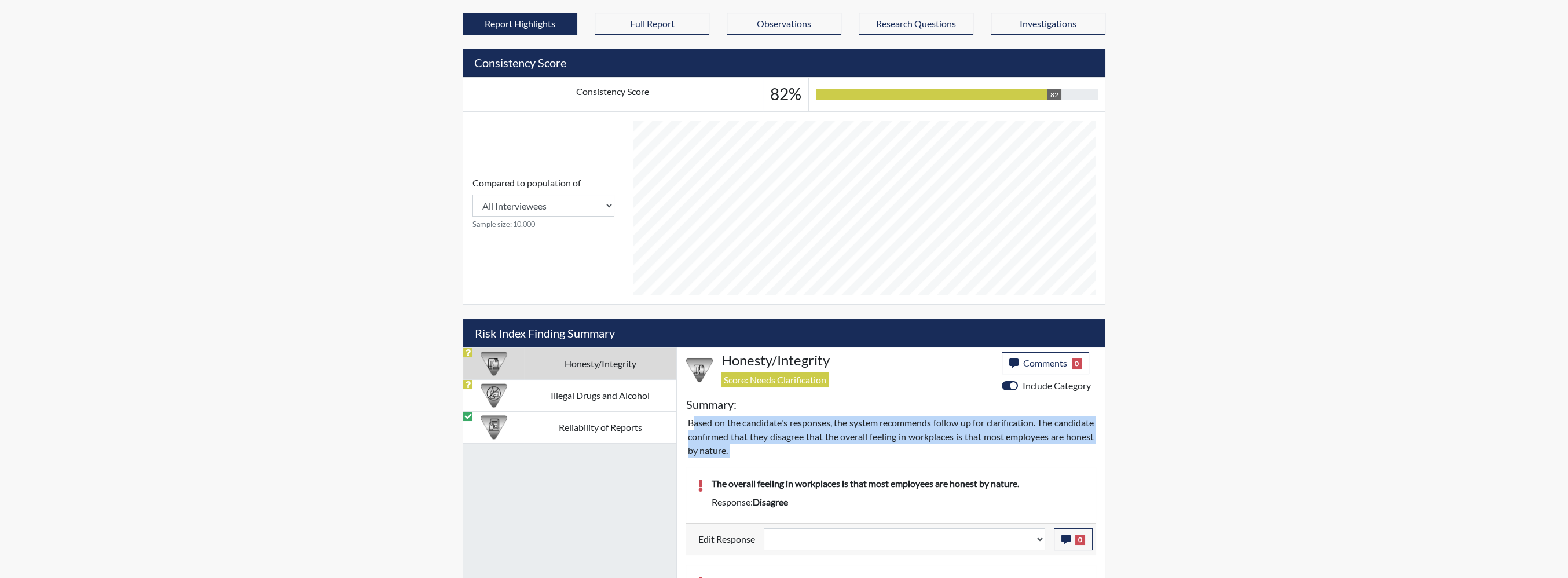
click at [708, 416] on p "Based on the candidate's responses, the system recommends follow up for clarifi…" at bounding box center [891, 437] width 406 height 42
drag, startPoint x: 708, startPoint y: 395, endPoint x: 795, endPoint y: 401, distance: 87.2
click at [795, 416] on p "Based on the candidate's responses, the system recommends follow up for clarifi…" at bounding box center [891, 437] width 406 height 42
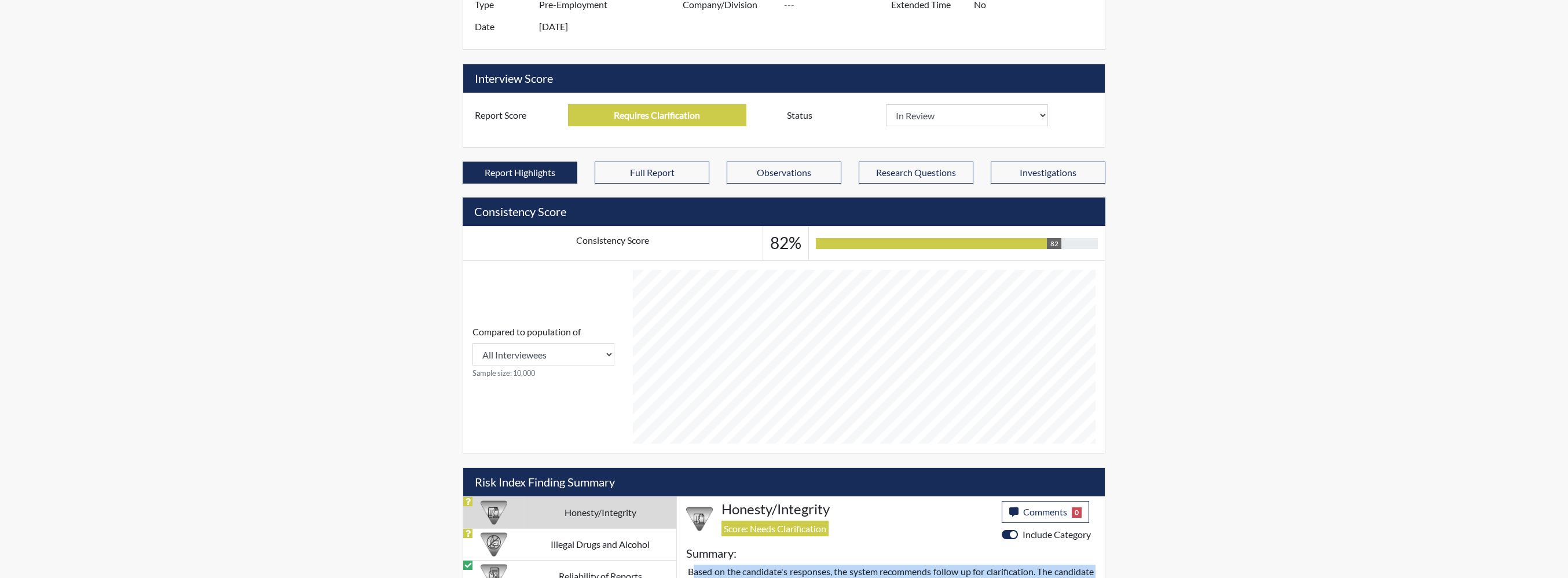
scroll to position [208, 0]
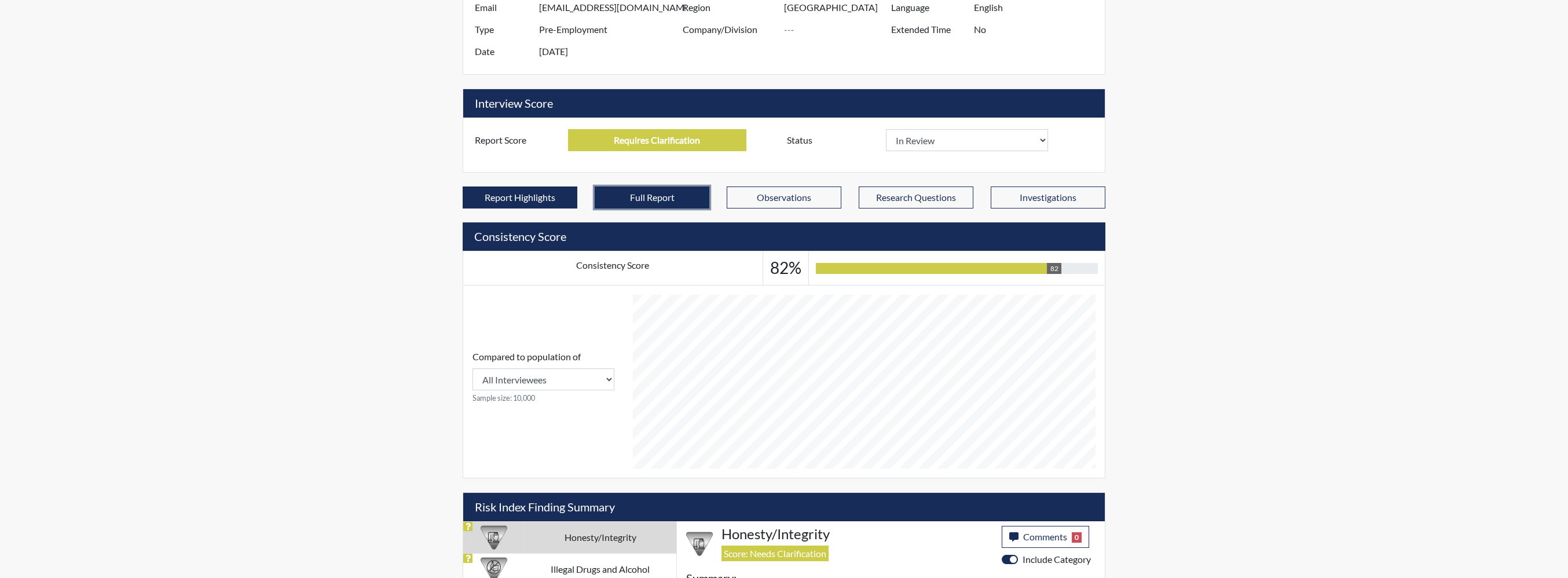
click at [643, 186] on button "Full Report" at bounding box center [652, 197] width 114 height 22
select select
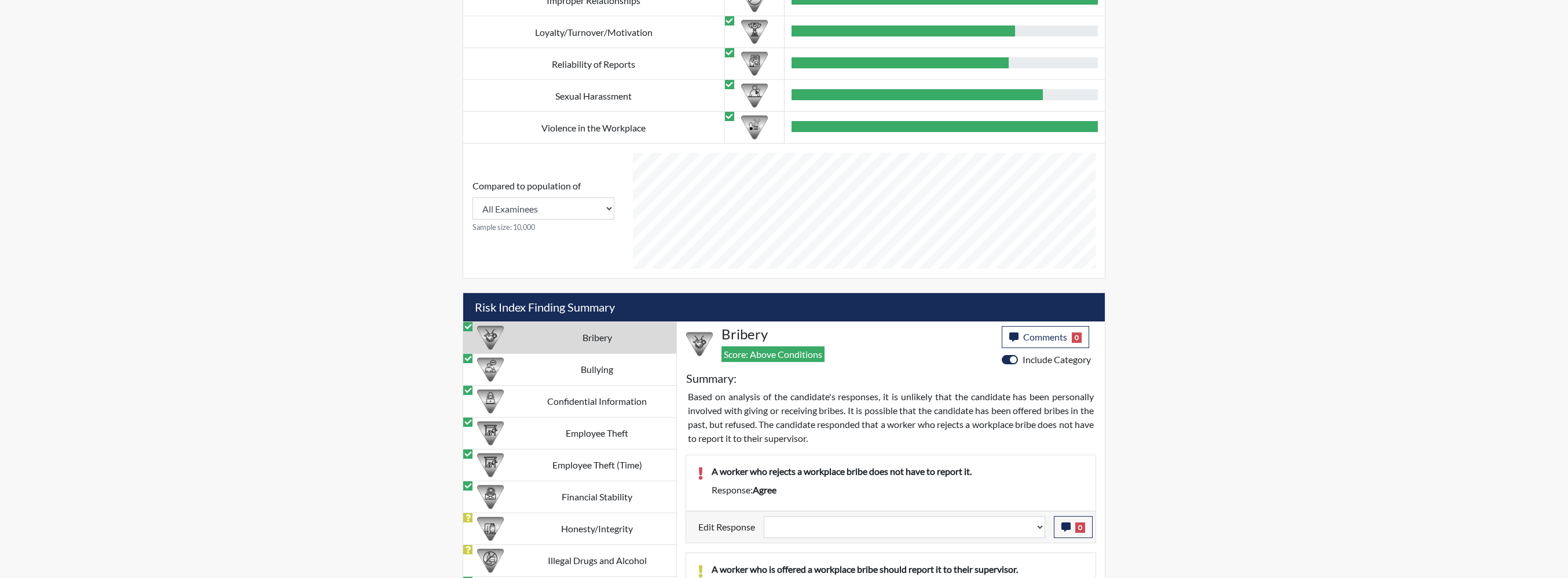
scroll to position [884, 0]
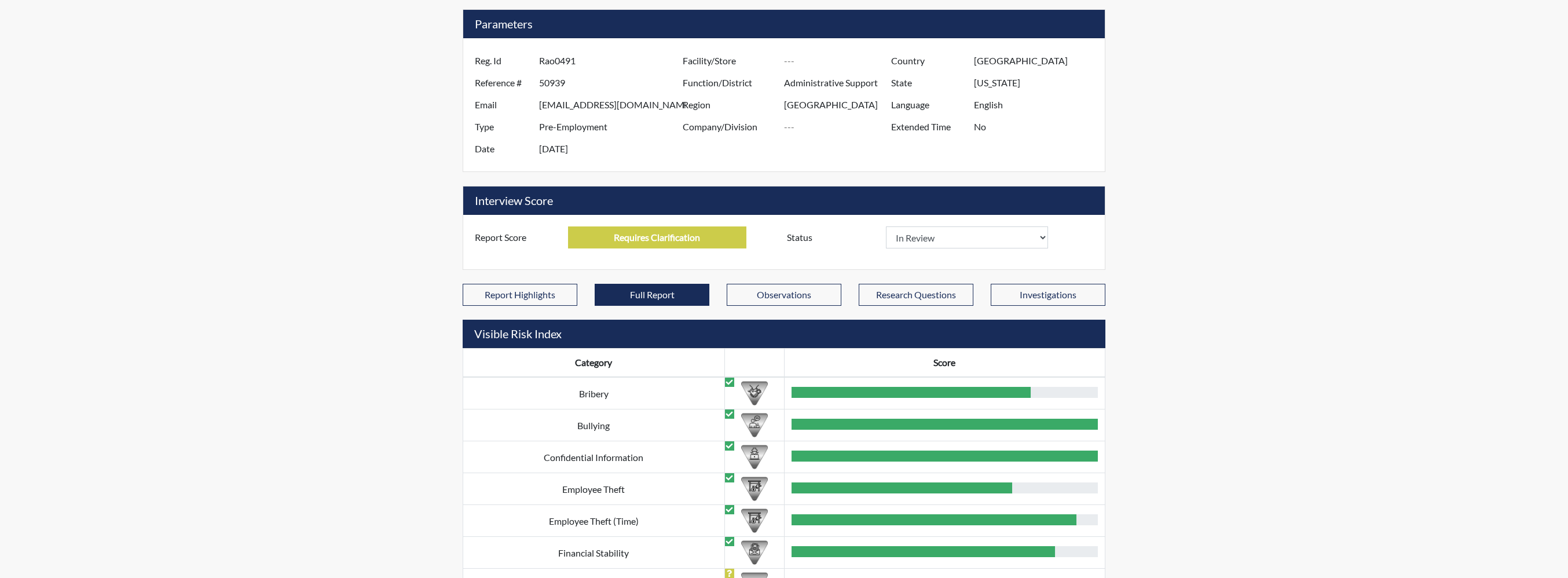
scroll to position [0, 0]
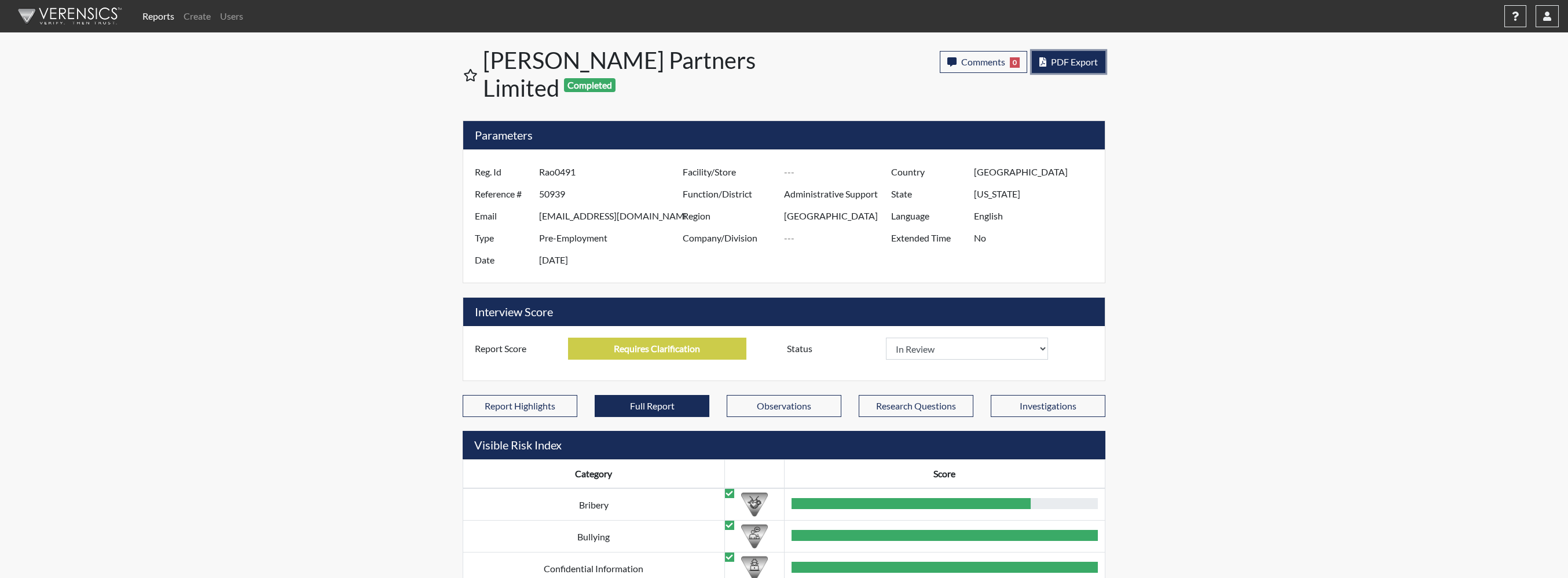
click at [1080, 64] on span "PDF Export" at bounding box center [1075, 61] width 47 height 11
drag, startPoint x: 1345, startPoint y: 151, endPoint x: 1268, endPoint y: 138, distance: 78.1
click at [1089, 62] on span "PDF Export" at bounding box center [1075, 61] width 47 height 11
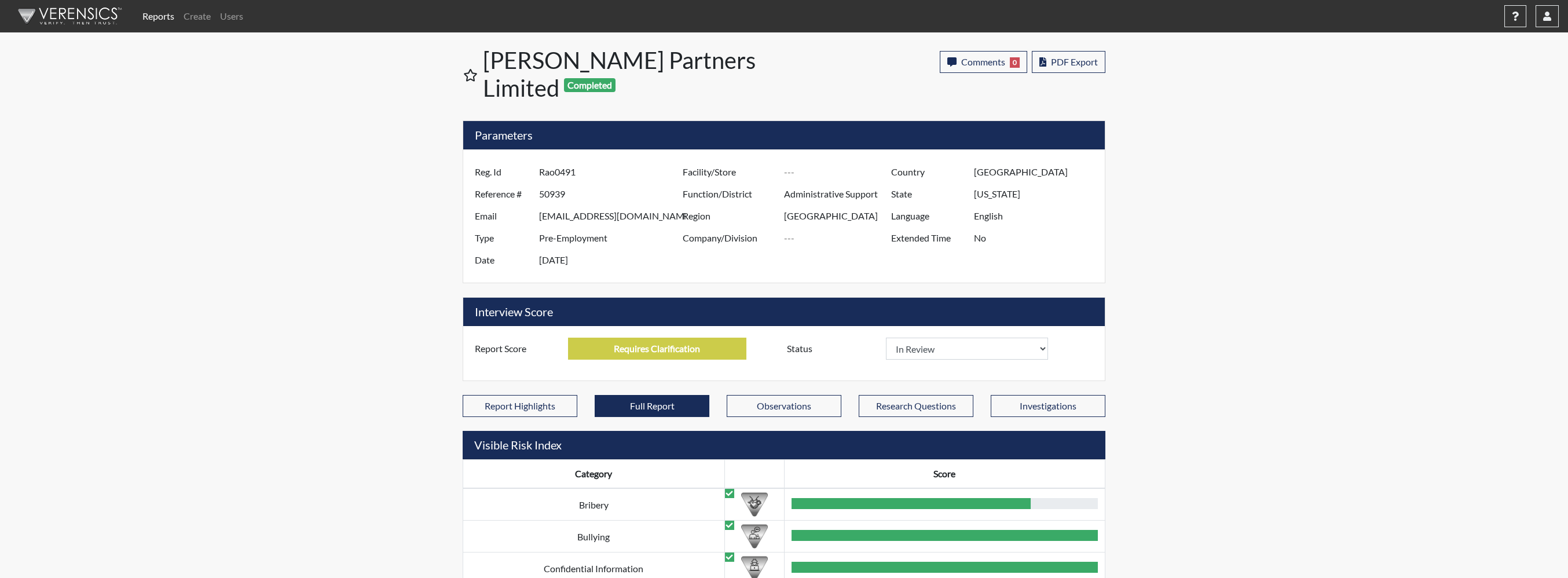
select select
